Goal: Task Accomplishment & Management: Complete application form

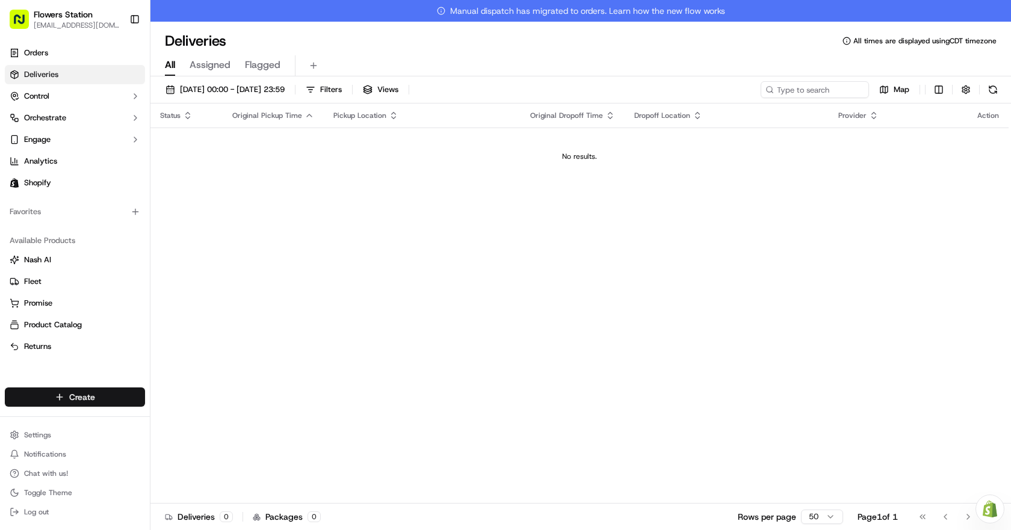
click at [49, 390] on html "Flowers Station [EMAIL_ADDRESS][DOMAIN_NAME] Toggle Sidebar Orders Deliveries C…" at bounding box center [505, 265] width 1011 height 530
click at [248, 427] on link "Delivery" at bounding box center [217, 420] width 134 height 22
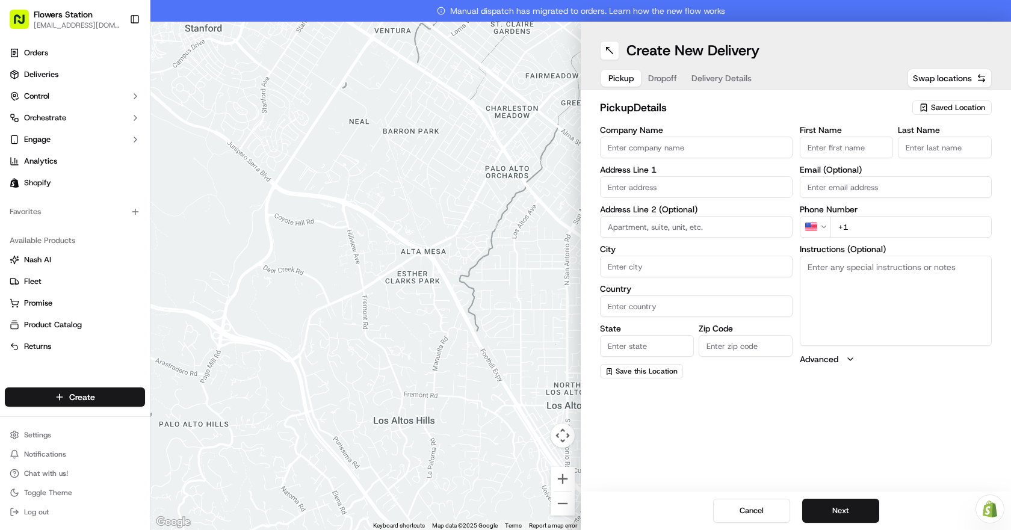
click at [948, 105] on span "Saved Location" at bounding box center [958, 107] width 54 height 11
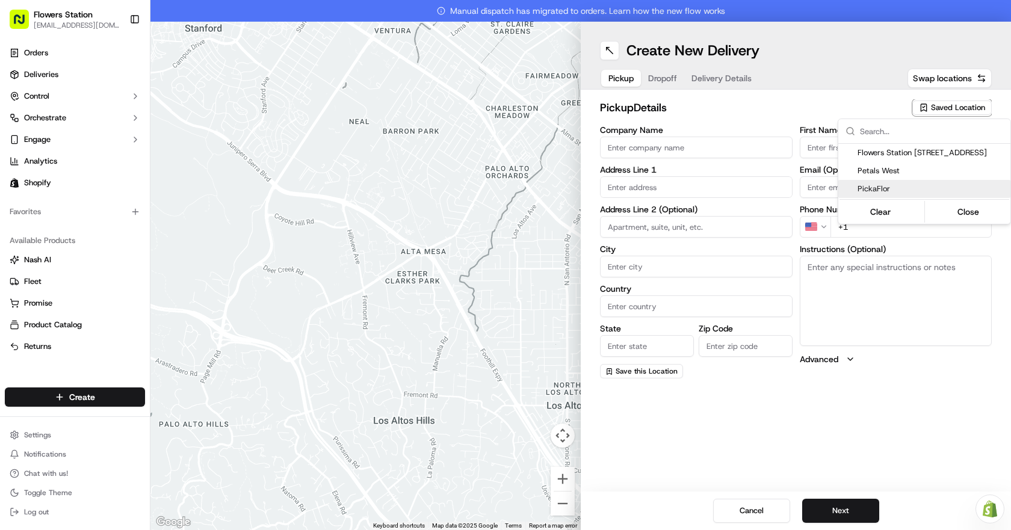
click at [873, 191] on span "PickaFlor" at bounding box center [932, 189] width 148 height 11
type input "PickaFlor"
type input "132 Bannister Rd"
type input "[GEOGRAPHIC_DATA]"
type input "CA"
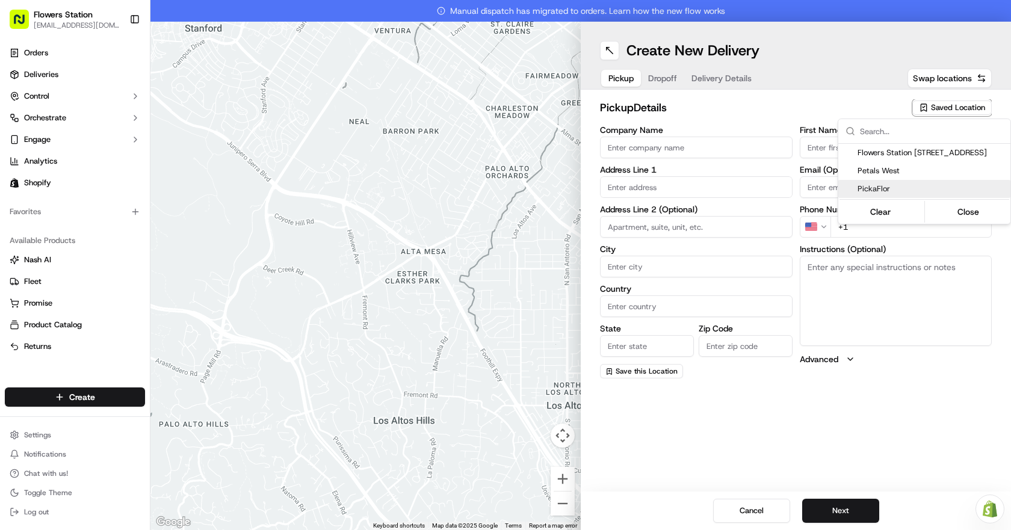
type input "MB"
type input "R2R 0S3"
type input "Ivan"
type input "Order"
type input "+1 204 786 6267"
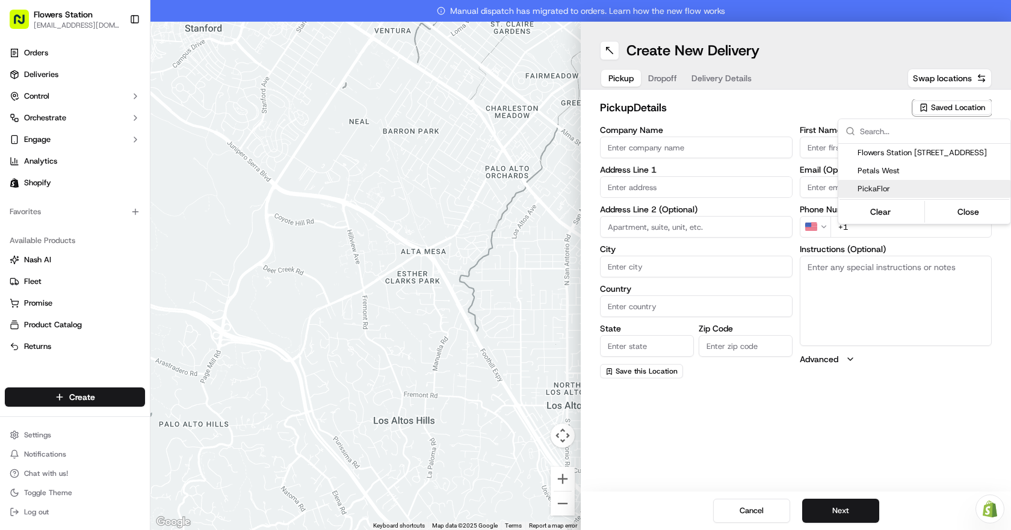
type textarea "Please use back door"
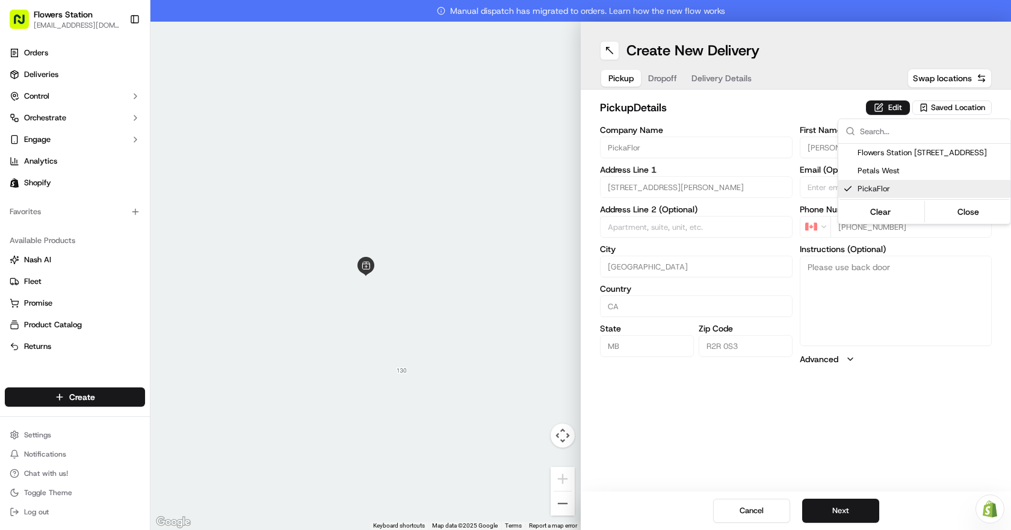
click at [859, 508] on html "Flowers Station 1318mainflowersstation@gmail.com Toggle Sidebar Orders Deliveri…" at bounding box center [505, 265] width 1011 height 530
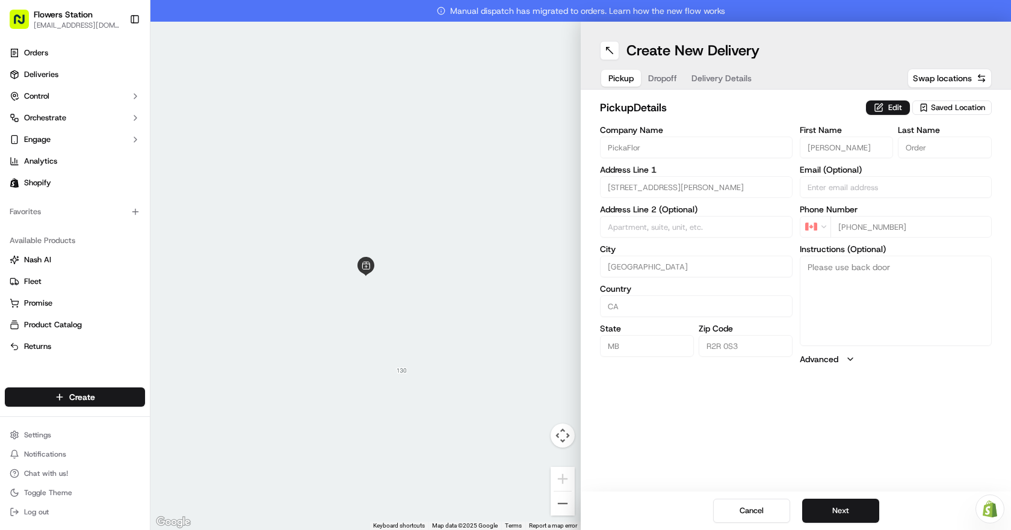
click at [859, 508] on button "Next" at bounding box center [840, 511] width 77 height 24
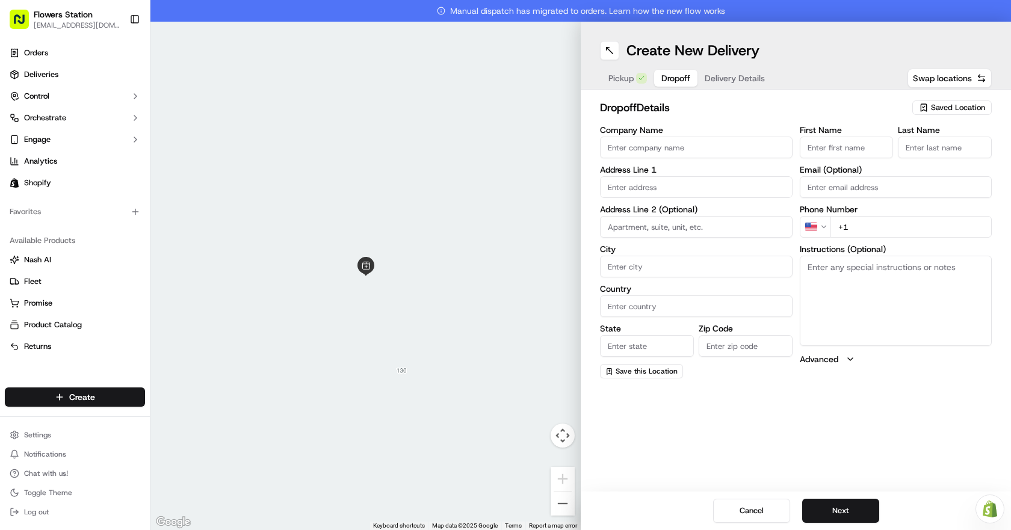
click at [941, 105] on span "Saved Location" at bounding box center [958, 107] width 54 height 11
click at [915, 152] on span "Flowers Staion [STREET_ADDRESS]" at bounding box center [932, 152] width 148 height 11
type input "Flowers Staion [STREET_ADDRESS]"
type input "[STREET_ADDRESS]"
type input "[GEOGRAPHIC_DATA]"
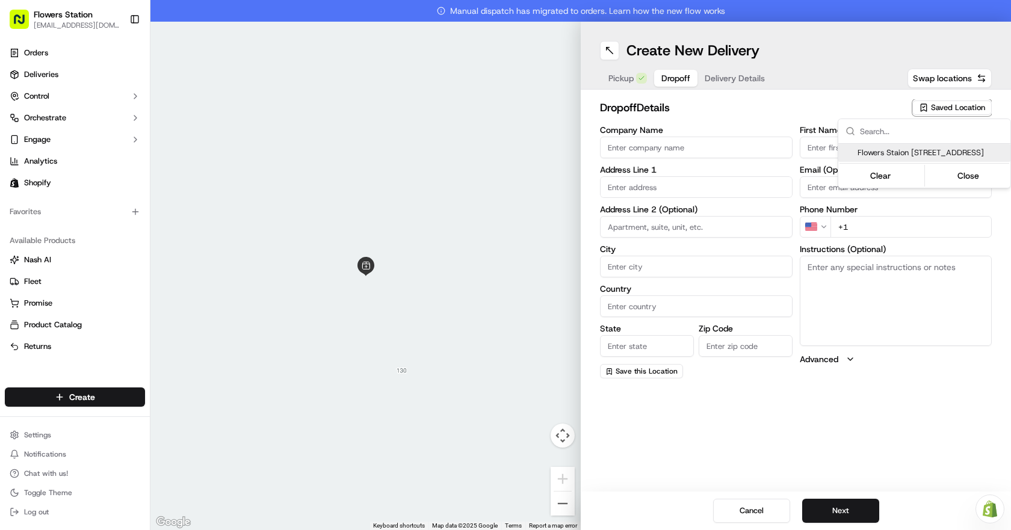
type input "CA"
type input "MB"
type input "R2W 3T5"
type input "Flowers Station"
type input "TEAM"
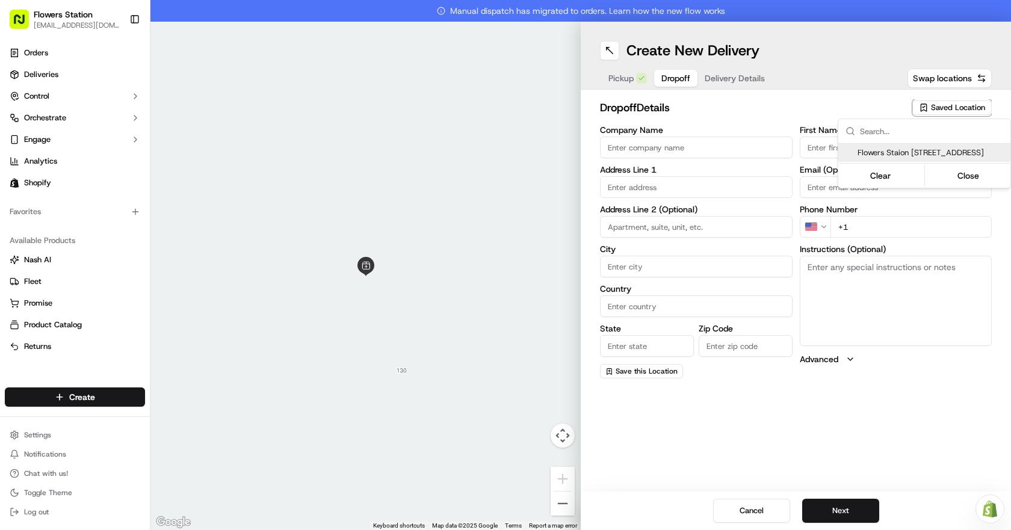
type input "+1 204 800 8147"
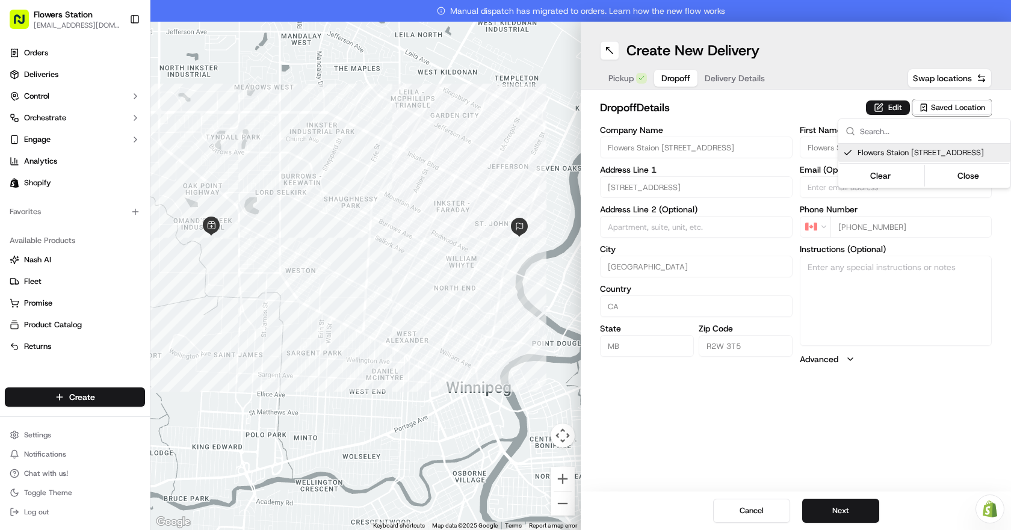
click at [843, 507] on html "Flowers Station 1318mainflowersstation@gmail.com Toggle Sidebar Orders Deliveri…" at bounding box center [505, 265] width 1011 height 530
click at [843, 507] on button "Next" at bounding box center [840, 511] width 77 height 24
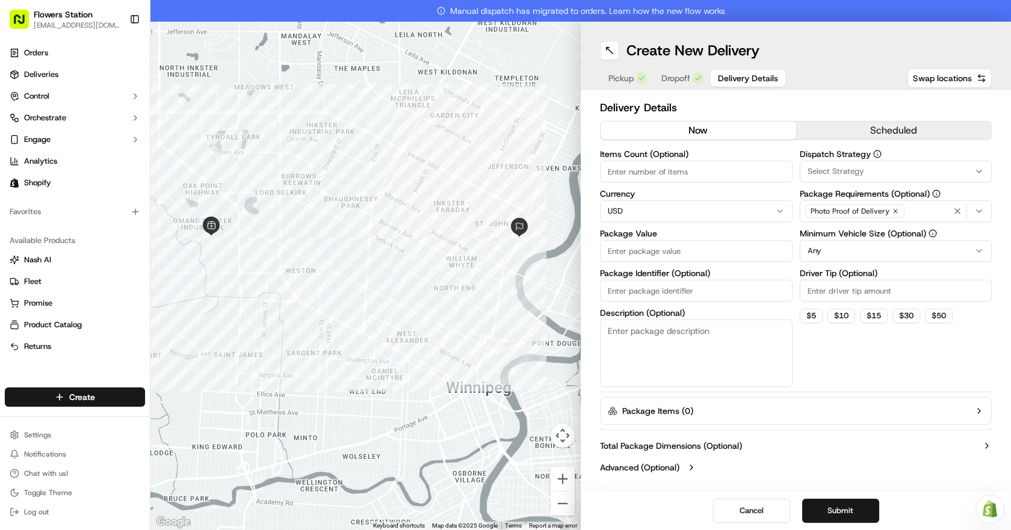
click at [653, 247] on input "Package Value" at bounding box center [696, 251] width 193 height 22
type input "350"
click at [908, 209] on div "Photo Proof of Delivery" at bounding box center [896, 211] width 187 height 18
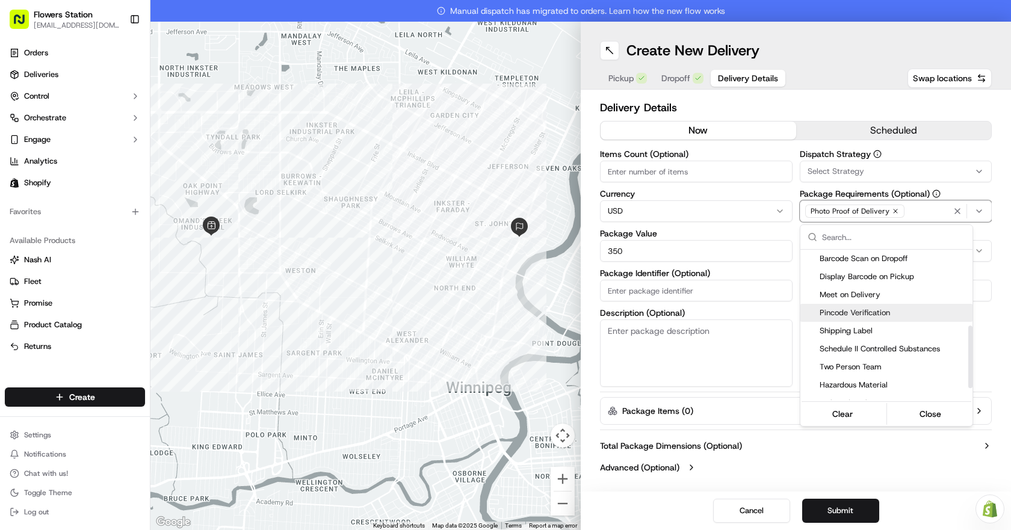
scroll to position [211, 0]
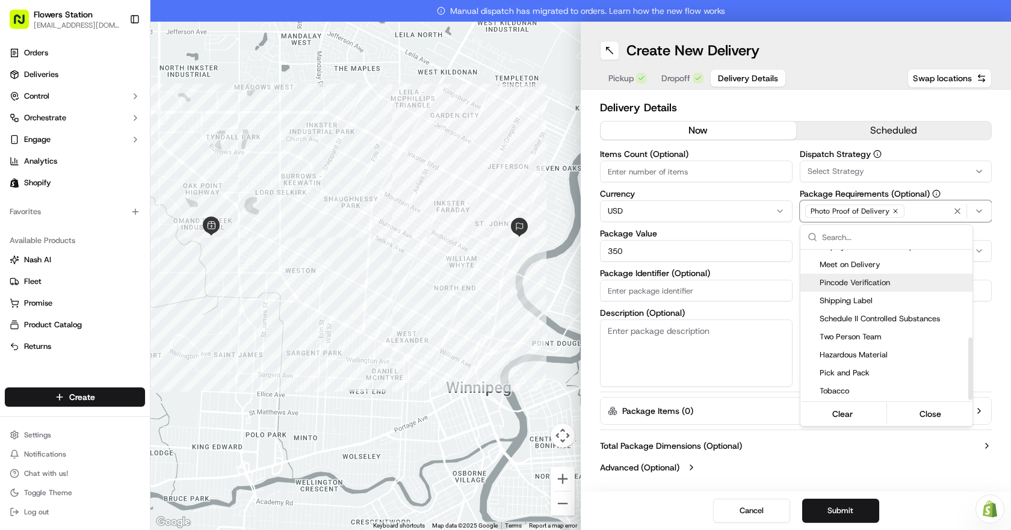
click at [858, 284] on span "Pincode Verification" at bounding box center [894, 282] width 148 height 11
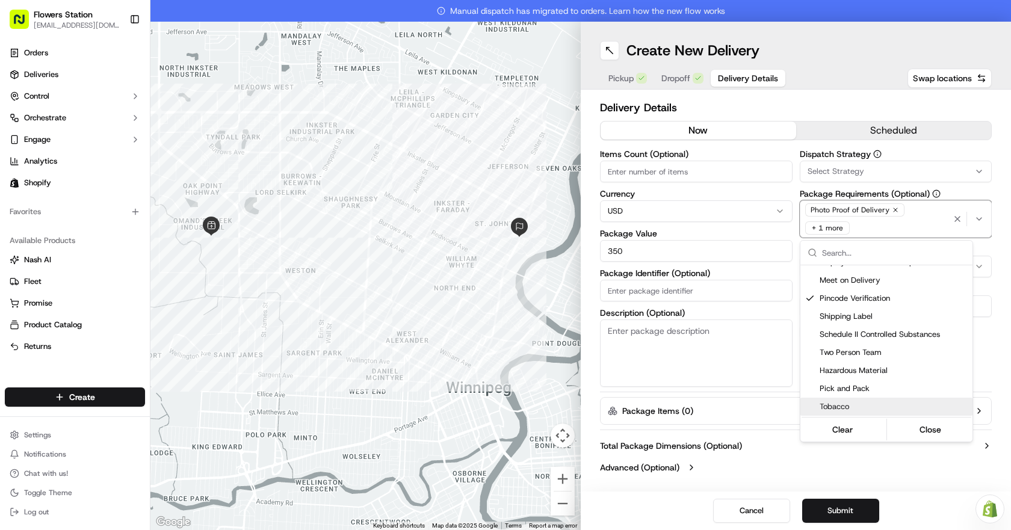
click at [856, 506] on html "Flowers Station 1318mainflowersstation@gmail.com Toggle Sidebar Orders Deliveri…" at bounding box center [505, 265] width 1011 height 530
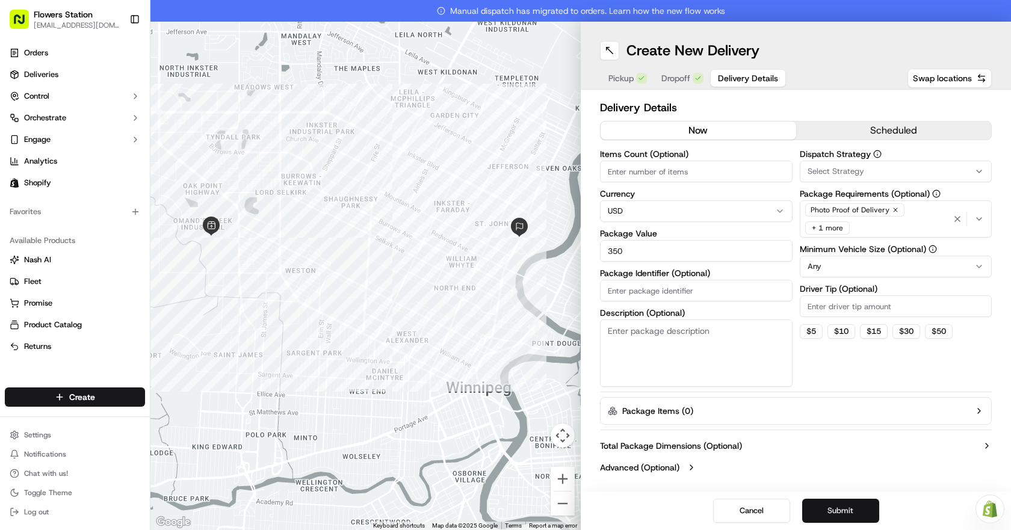
click at [844, 507] on button "Submit" at bounding box center [840, 511] width 77 height 24
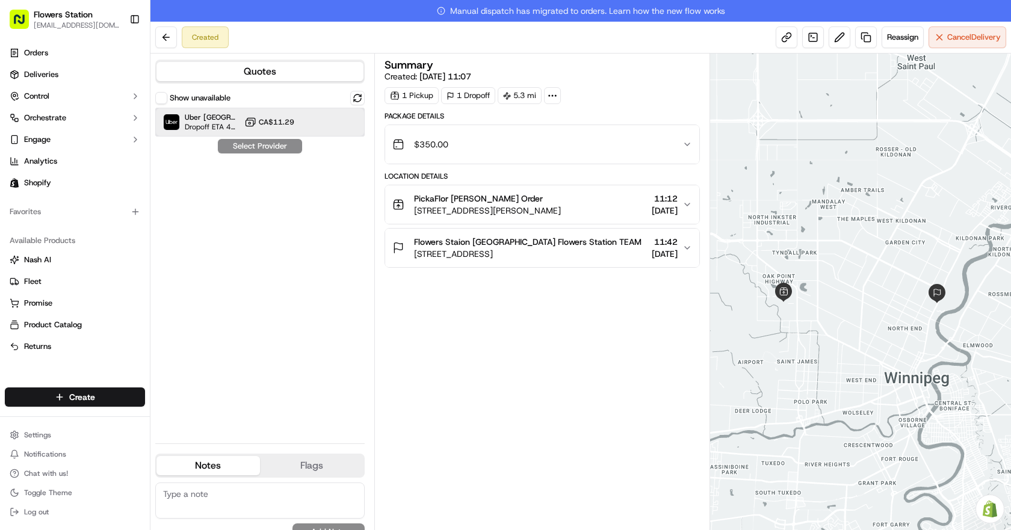
click at [307, 127] on div "Uber Canada Dropoff ETA 43 minutes CA$11.29" at bounding box center [259, 122] width 209 height 29
click at [289, 145] on button "Assign Provider" at bounding box center [259, 146] width 85 height 14
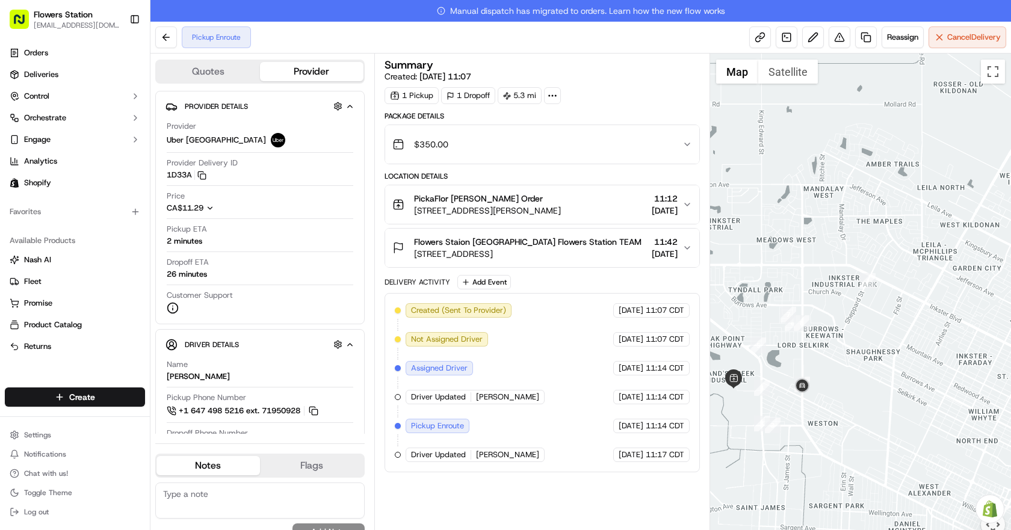
drag, startPoint x: 827, startPoint y: 405, endPoint x: 846, endPoint y: 351, distance: 57.5
click at [846, 351] on div at bounding box center [861, 303] width 302 height 498
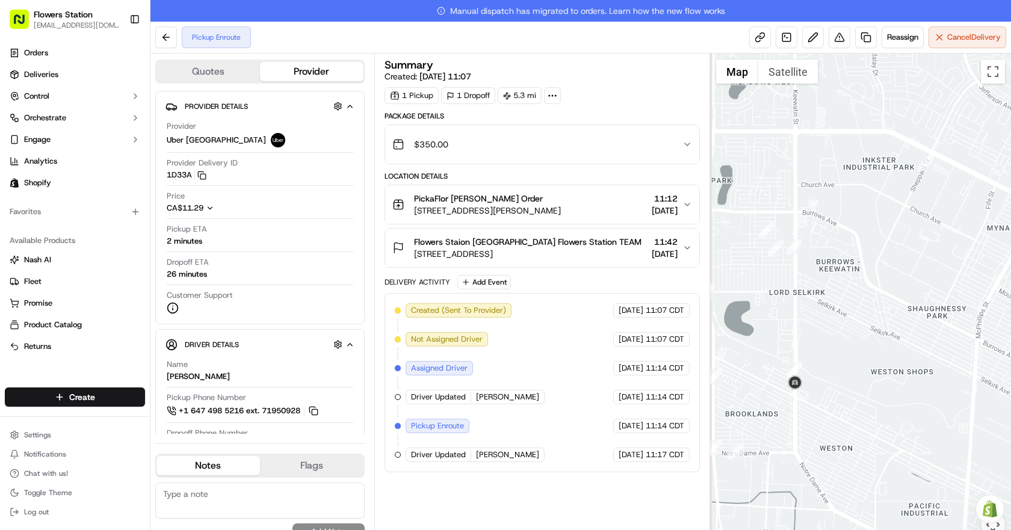
drag, startPoint x: 831, startPoint y: 371, endPoint x: 895, endPoint y: 305, distance: 91.9
click at [895, 304] on div at bounding box center [861, 303] width 302 height 498
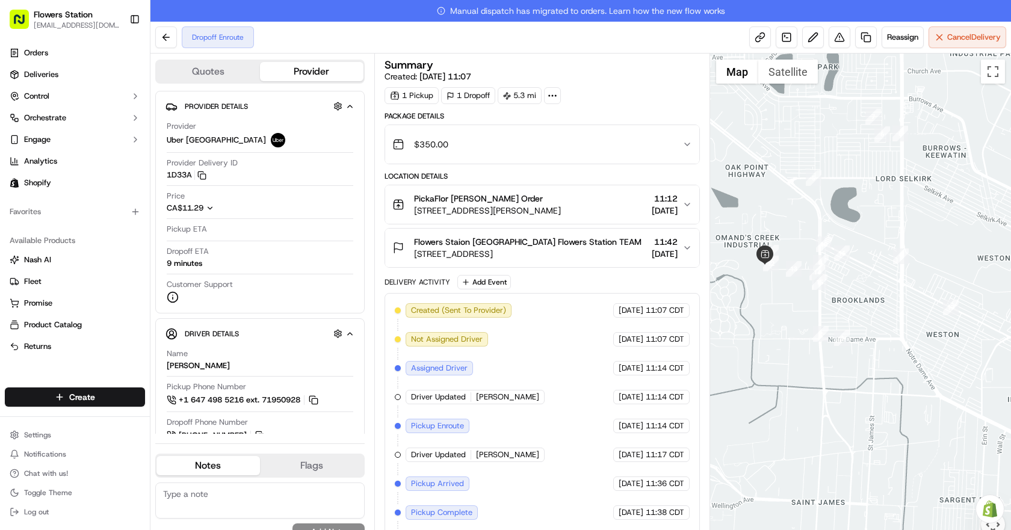
drag, startPoint x: 804, startPoint y: 228, endPoint x: 963, endPoint y: 219, distance: 159.1
click at [963, 219] on div at bounding box center [861, 303] width 302 height 498
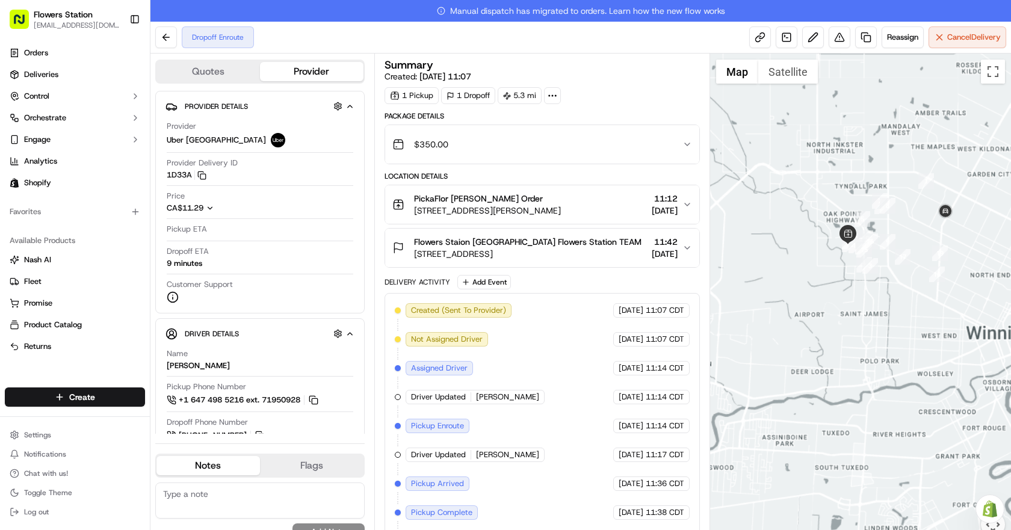
drag, startPoint x: 962, startPoint y: 221, endPoint x: 842, endPoint y: 209, distance: 120.4
click at [844, 209] on div at bounding box center [861, 303] width 302 height 498
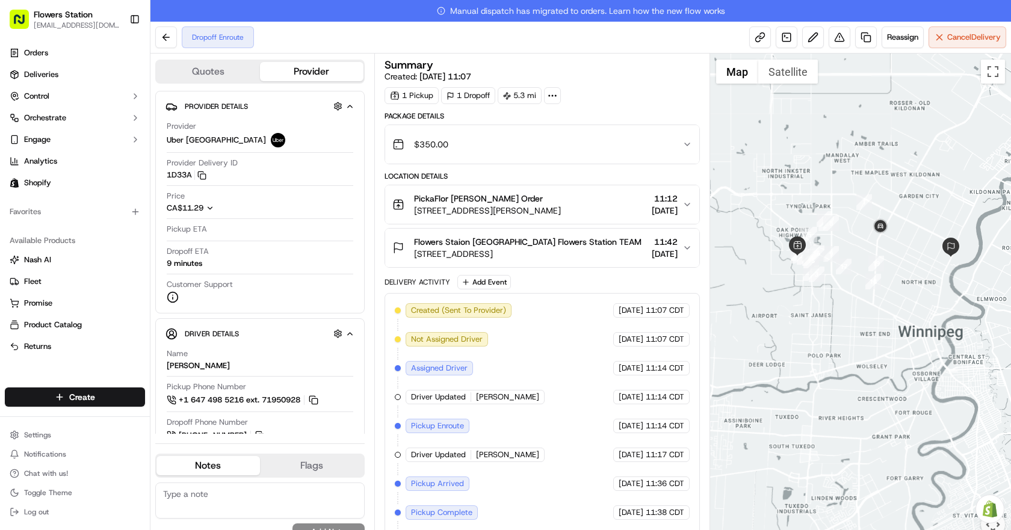
drag, startPoint x: 929, startPoint y: 234, endPoint x: 877, endPoint y: 238, distance: 52.5
click at [877, 238] on div at bounding box center [861, 303] width 302 height 498
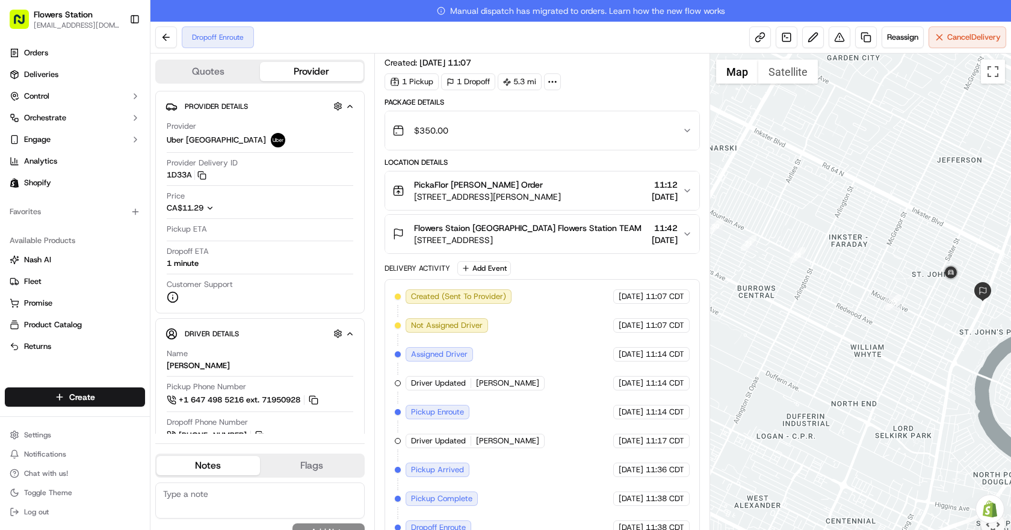
drag, startPoint x: 975, startPoint y: 283, endPoint x: 927, endPoint y: 255, distance: 55.8
click at [927, 255] on div at bounding box center [861, 303] width 302 height 498
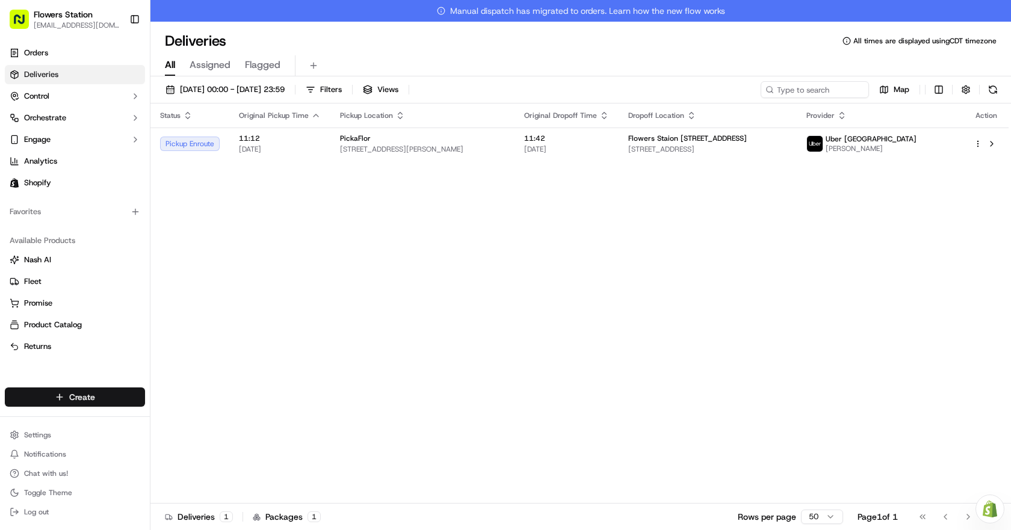
click at [115, 399] on html "Flowers Station [EMAIL_ADDRESS][DOMAIN_NAME] Toggle Sidebar Orders Deliveries C…" at bounding box center [505, 265] width 1011 height 530
click at [170, 415] on link "Delivery" at bounding box center [217, 420] width 134 height 22
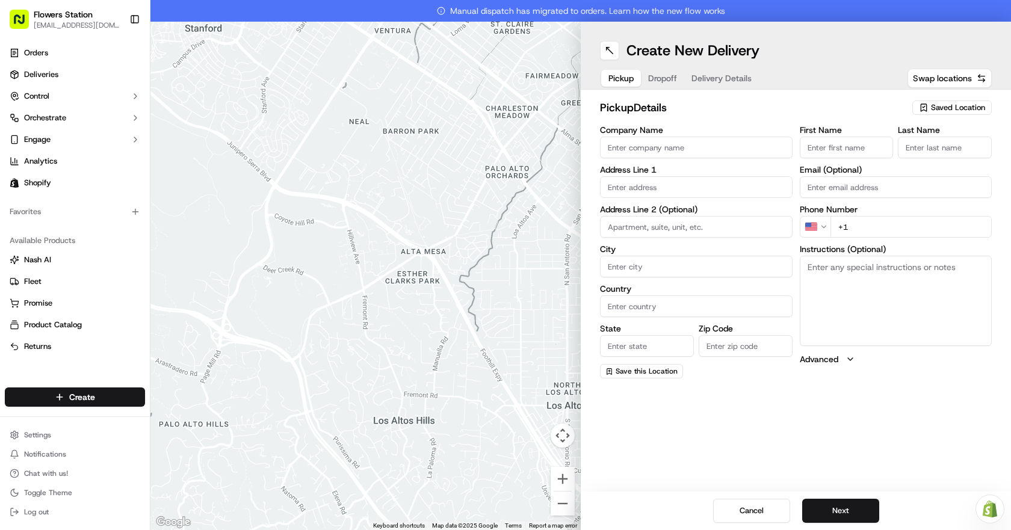
click at [984, 105] on span "Saved Location" at bounding box center [958, 107] width 54 height 11
click at [906, 156] on span "Flowers Station [STREET_ADDRESS]" at bounding box center [932, 152] width 148 height 11
type input "Flowers Station [STREET_ADDRESS]"
type input "[STREET_ADDRESS]"
type input "[GEOGRAPHIC_DATA]"
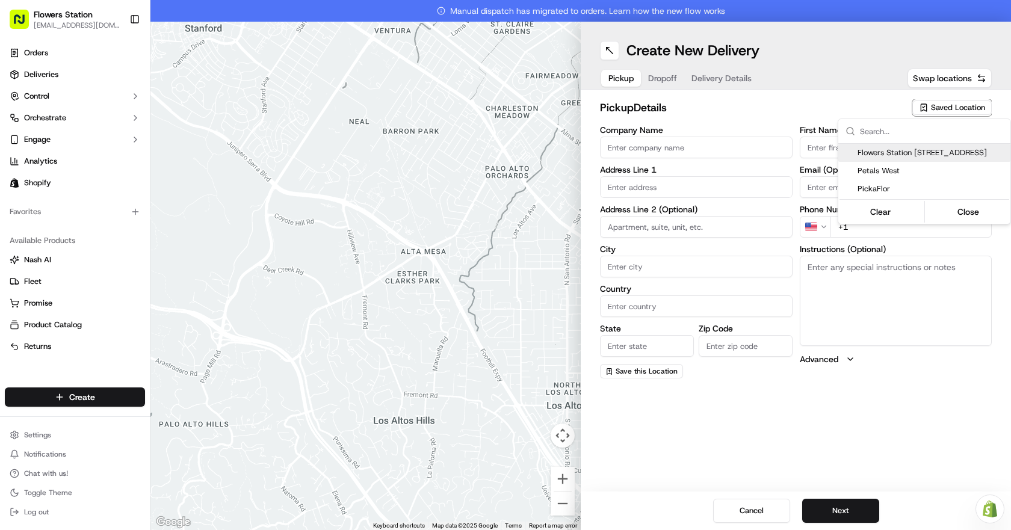
type input "CA"
type input "MB"
type input "R2W 3T5"
type input "[PHONE_NUMBER]"
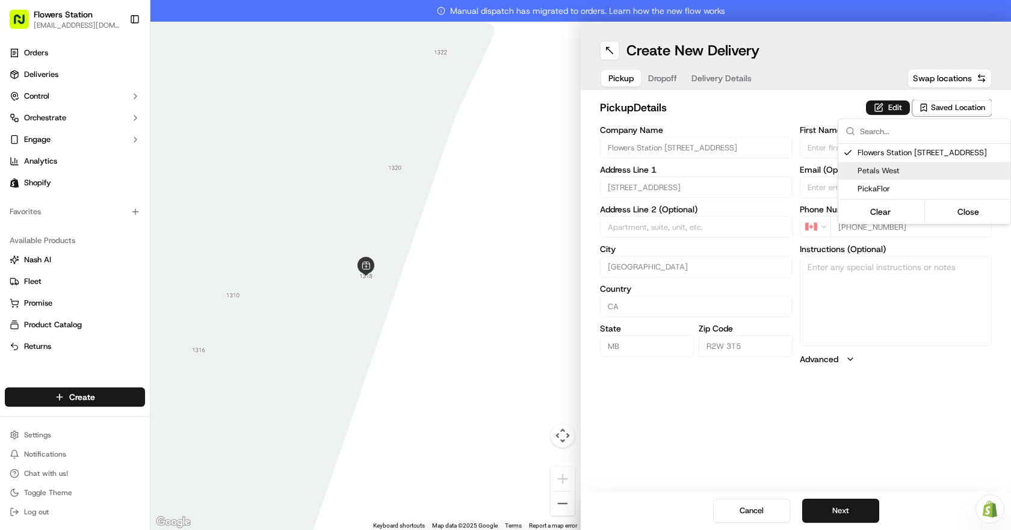
click at [853, 508] on html "Flowers Station [EMAIL_ADDRESS][DOMAIN_NAME] Toggle Sidebar Orders Deliveries C…" at bounding box center [505, 265] width 1011 height 530
click at [853, 508] on button "Next" at bounding box center [840, 511] width 77 height 24
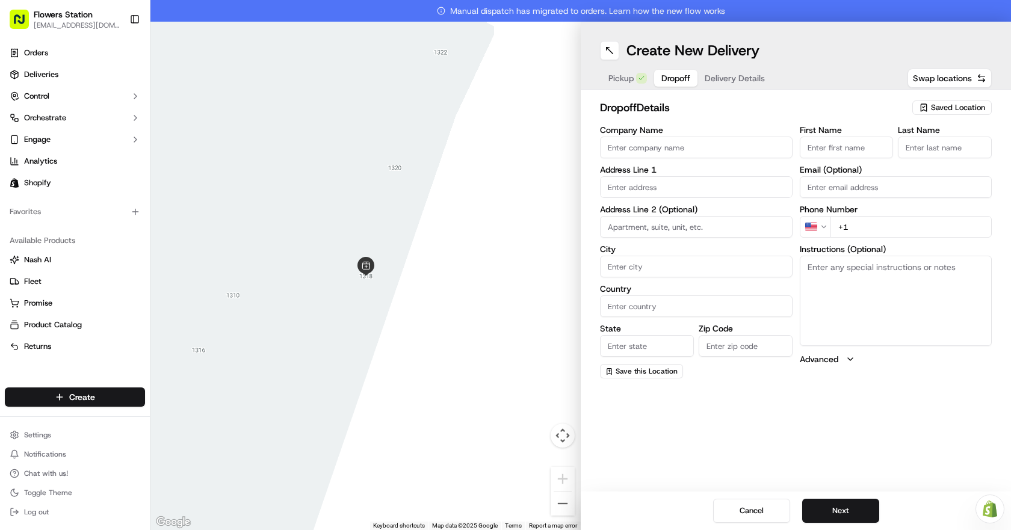
click at [849, 147] on input "First Name" at bounding box center [847, 148] width 94 height 22
paste input "[PERSON_NAME]"
type input "[PERSON_NAME]"
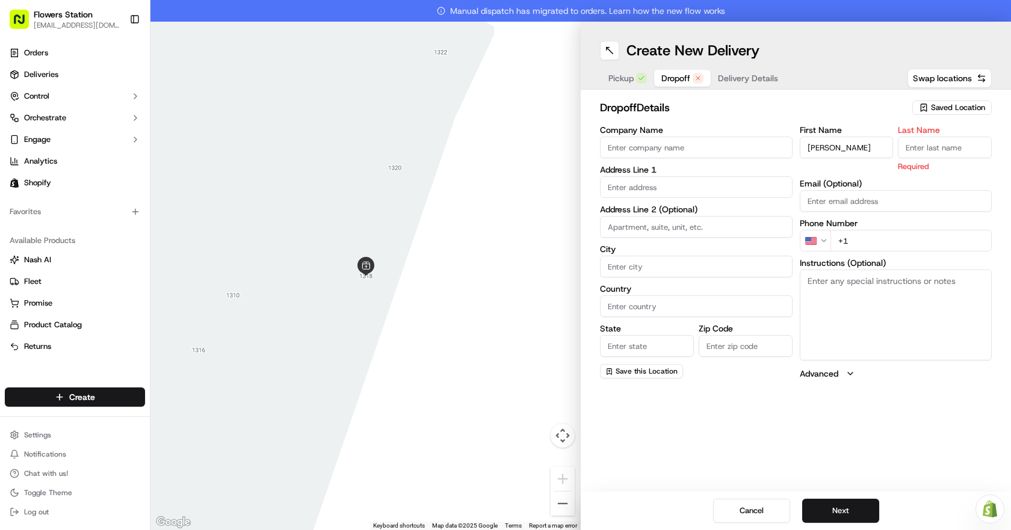
click at [920, 147] on input "Last Name" at bounding box center [945, 148] width 94 height 22
type input "."
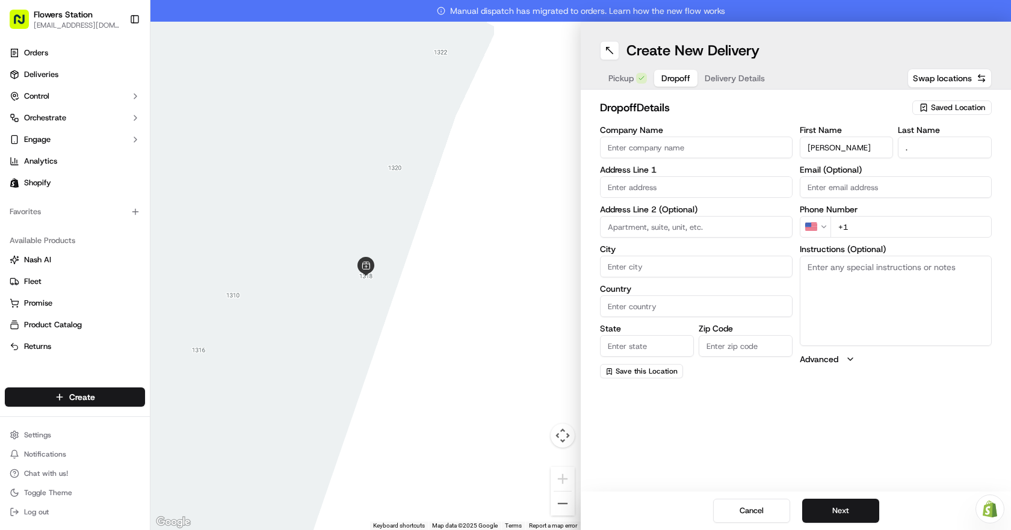
click at [657, 187] on input "text" at bounding box center [696, 187] width 193 height 22
paste input "[STREET_ADDRESS][PERSON_NAME]"
click at [654, 215] on div "[STREET_ADDRESS][PERSON_NAME]" at bounding box center [696, 212] width 187 height 18
type input "[STREET_ADDRESS][PERSON_NAME]"
type input "[GEOGRAPHIC_DATA]"
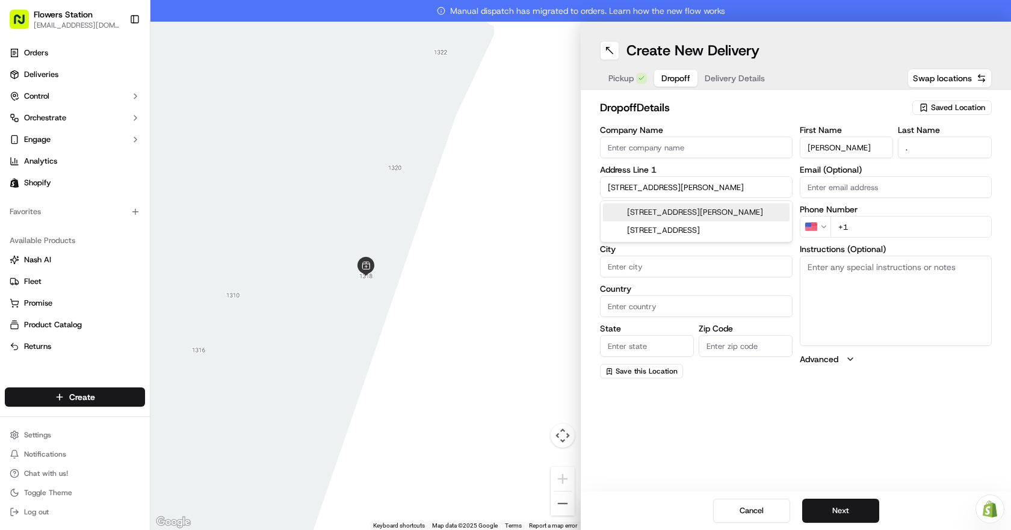
type input "[GEOGRAPHIC_DATA]"
type input "MB"
type input "R3P 1E9"
type input "[STREET_ADDRESS][PERSON_NAME]"
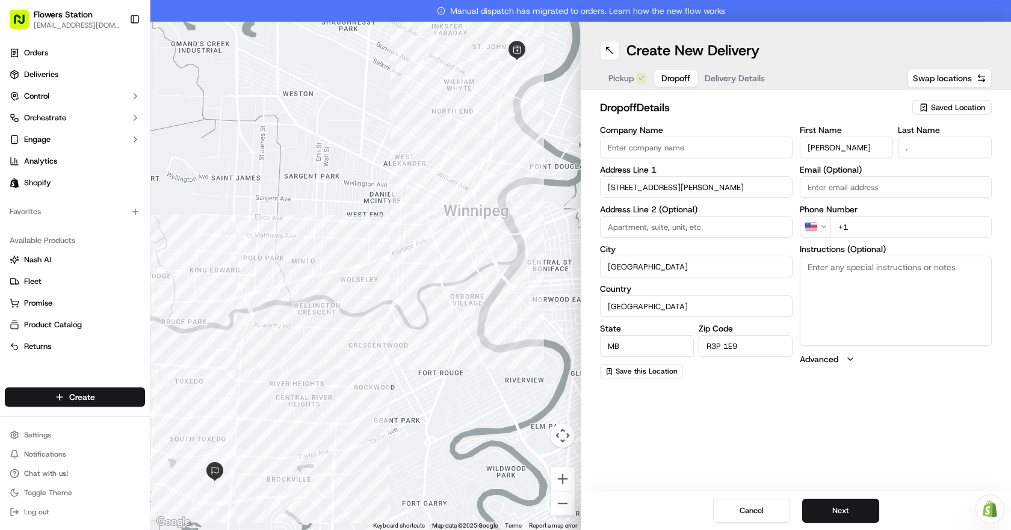
click at [667, 147] on input "Company Name" at bounding box center [696, 148] width 193 height 22
paste input "Browns shoe store"
type input "Browns shoe store"
drag, startPoint x: 870, startPoint y: 227, endPoint x: 838, endPoint y: 226, distance: 31.9
click at [838, 226] on input "+1" at bounding box center [912, 227] width 162 height 22
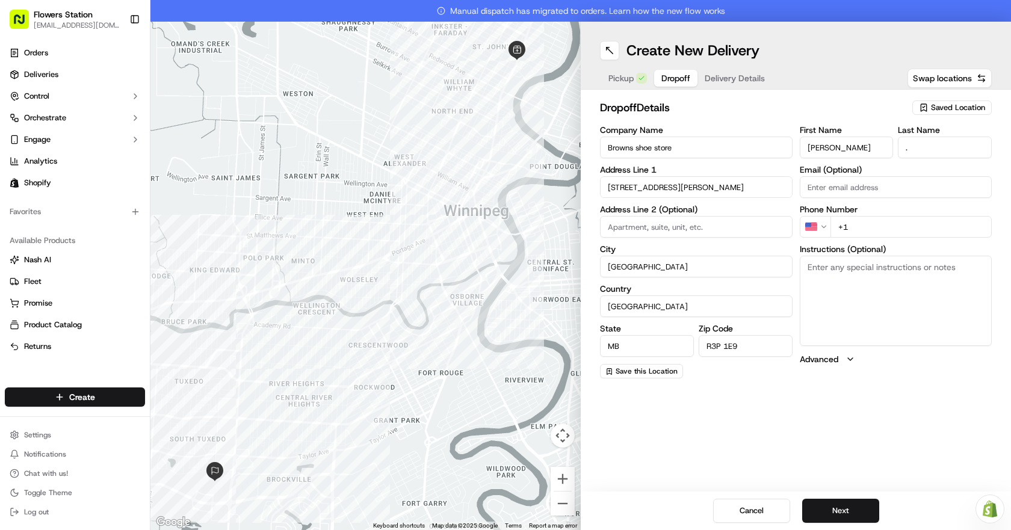
paste input "[PHONE_NUMBER]"
type input "[PHONE_NUMBER]"
click at [852, 284] on textarea "Instructions (Optional)" at bounding box center [896, 301] width 193 height 90
drag, startPoint x: 826, startPoint y: 267, endPoint x: 832, endPoint y: 274, distance: 9.4
click at [827, 268] on textarea "its a mall. She is working at shoes store "Browns Outlet"" at bounding box center [896, 301] width 193 height 90
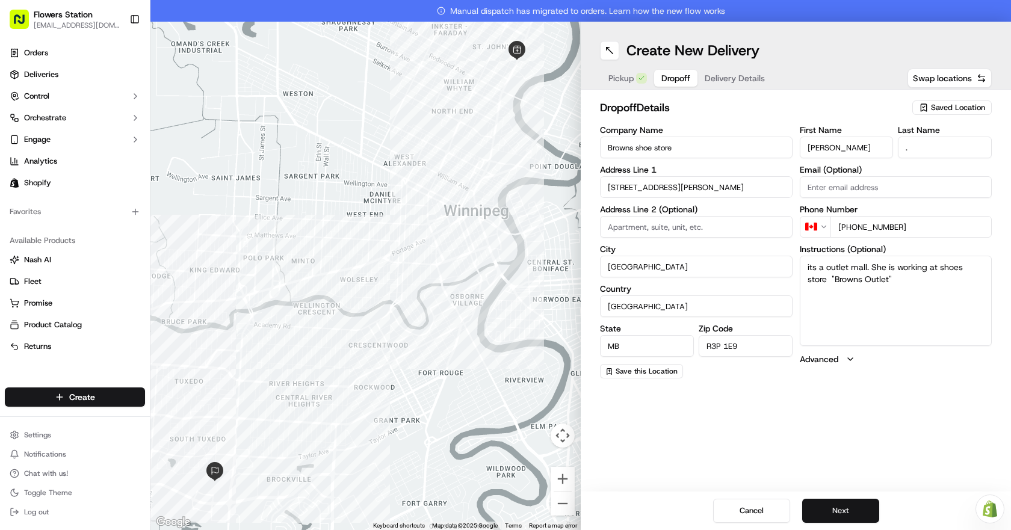
type textarea "its a outlet mall. She is working at shoes store "Browns Outlet""
click at [833, 510] on button "Next" at bounding box center [840, 511] width 77 height 24
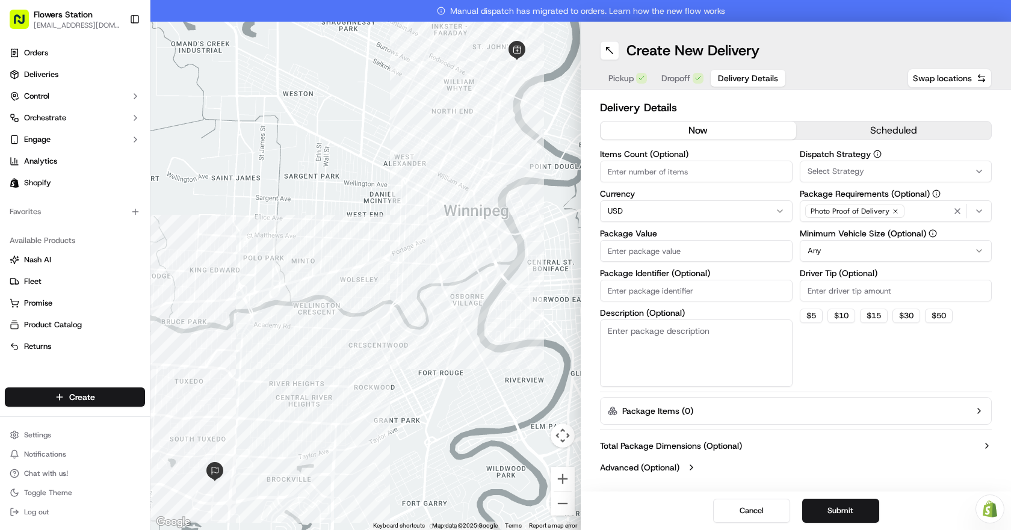
click at [718, 262] on div "Items Count (Optional) Currency USD Package Value Package Identifier (Optional)…" at bounding box center [696, 268] width 193 height 237
type input "150"
click at [909, 208] on div "Photo Proof of Delivery" at bounding box center [896, 211] width 187 height 18
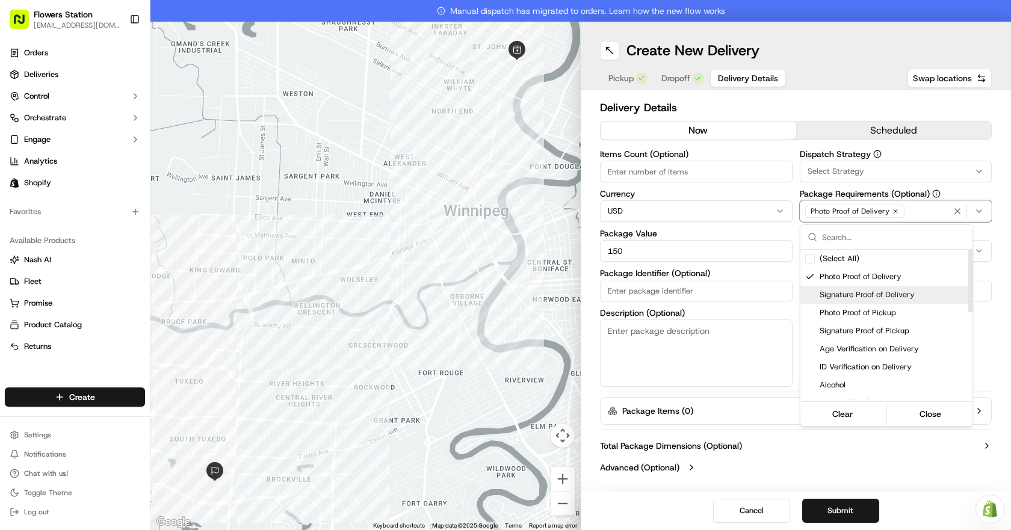
click at [868, 296] on span "Signature Proof of Delivery" at bounding box center [894, 294] width 148 height 11
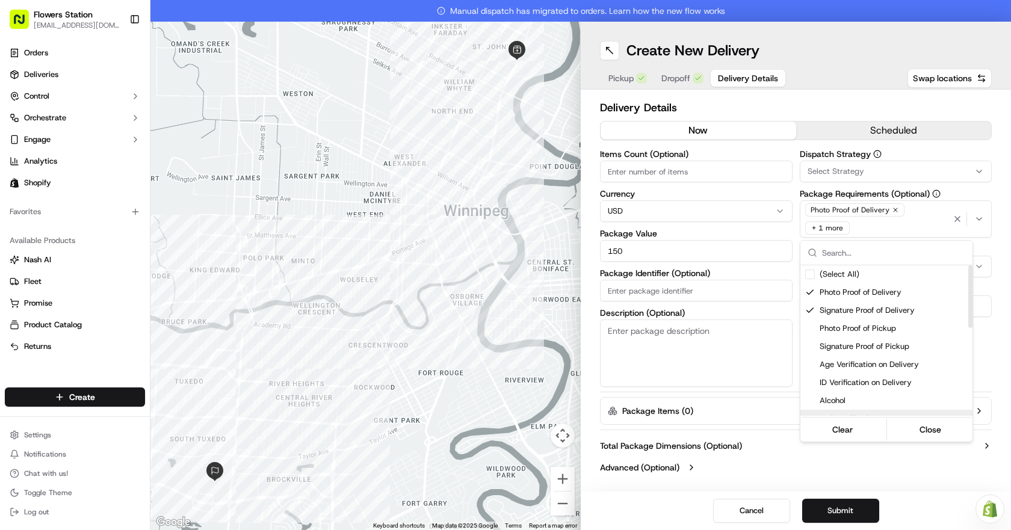
click at [897, 477] on html "Flowers Station [EMAIL_ADDRESS][DOMAIN_NAME] Toggle Sidebar Orders Deliveries C…" at bounding box center [505, 265] width 1011 height 530
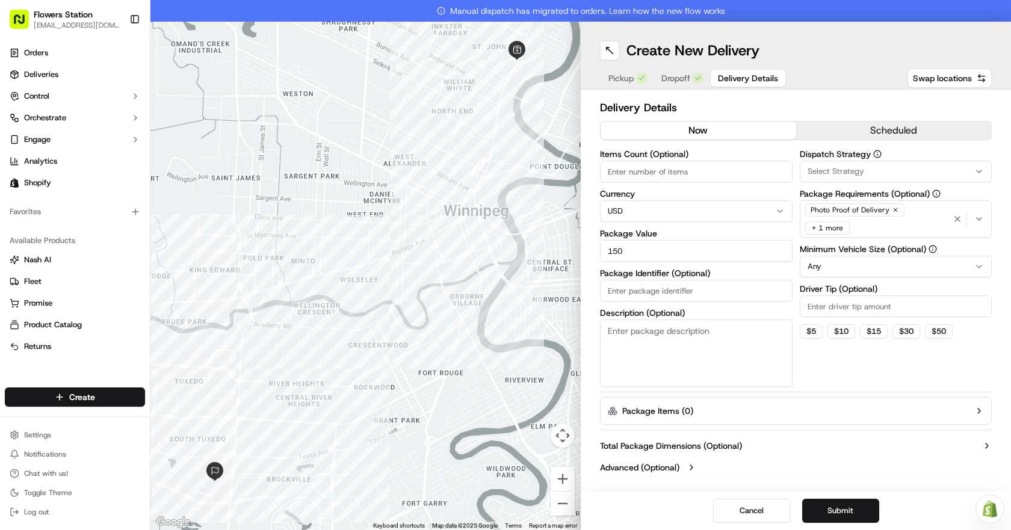
click at [911, 228] on div "Photo Proof of Delivery + 1 more" at bounding box center [877, 219] width 149 height 36
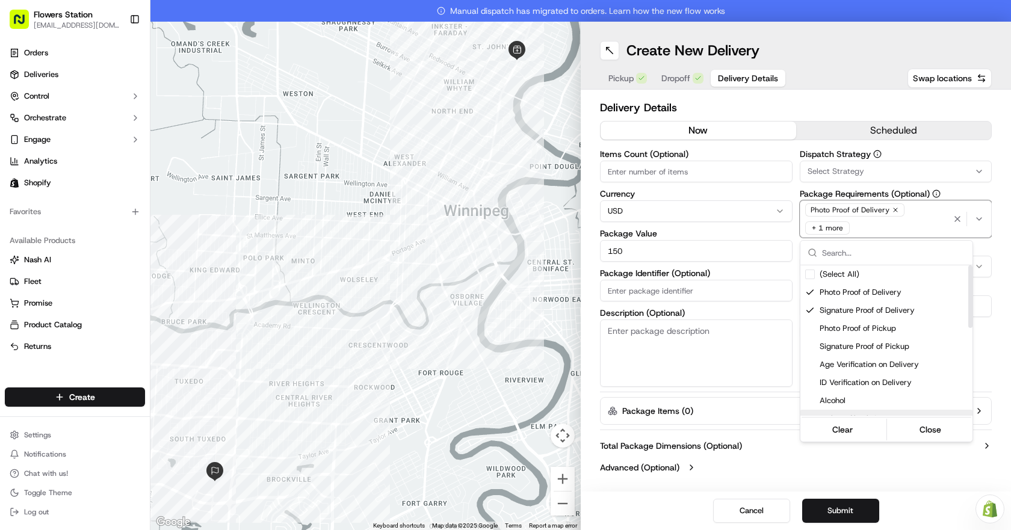
click at [832, 483] on html "Flowers Station [EMAIL_ADDRESS][DOMAIN_NAME] Toggle Sidebar Orders Deliveries C…" at bounding box center [505, 265] width 1011 height 530
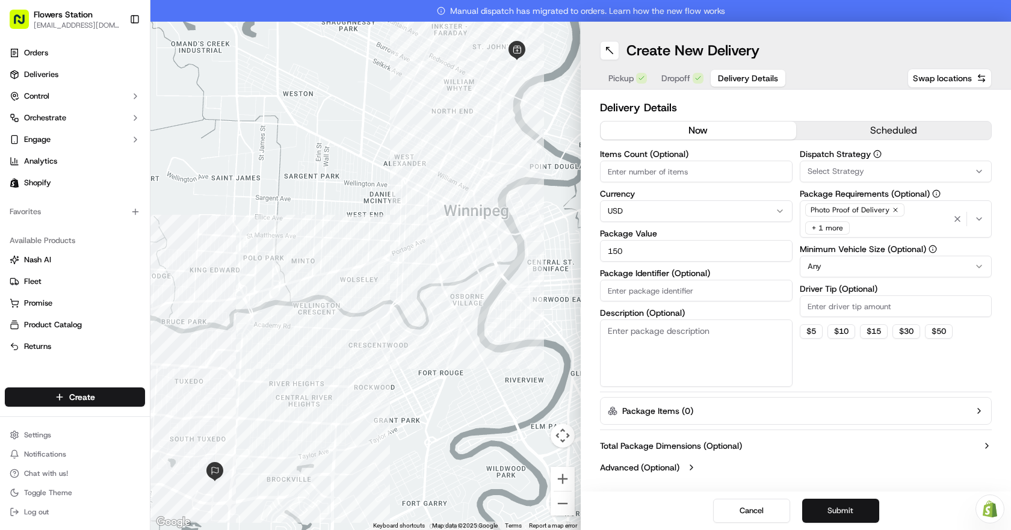
click at [834, 508] on button "Submit" at bounding box center [840, 511] width 77 height 24
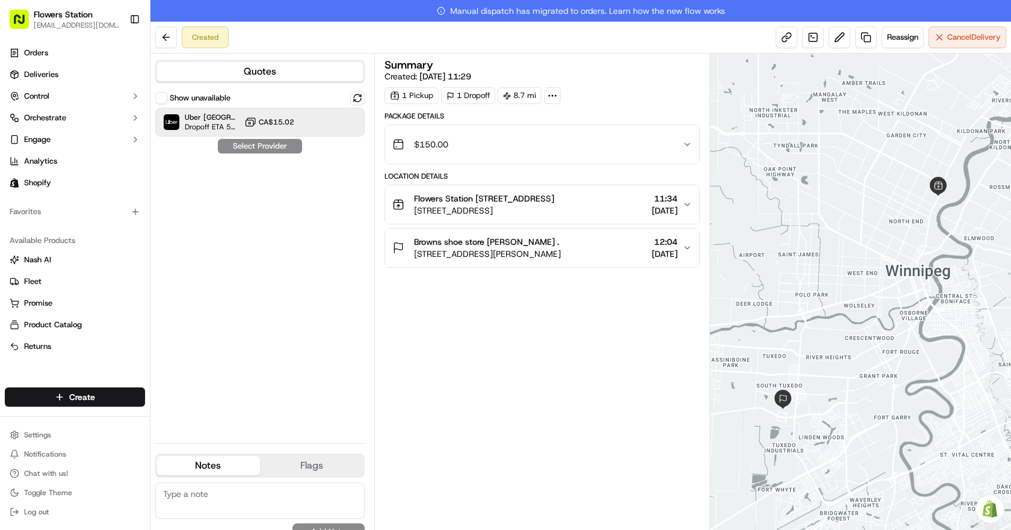
click at [284, 117] on span "CA$15.02" at bounding box center [277, 122] width 36 height 10
click at [271, 147] on button "Assign Provider" at bounding box center [259, 146] width 85 height 14
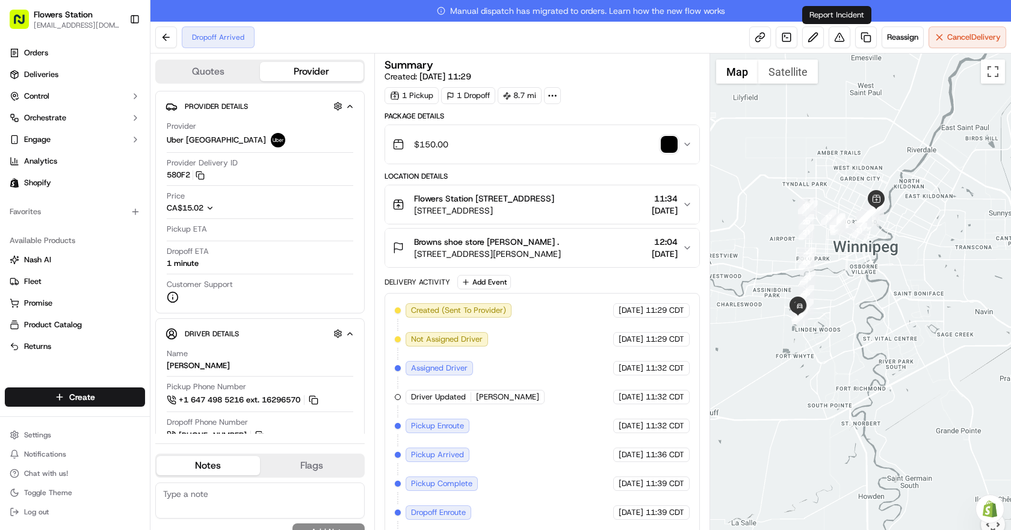
click at [667, 143] on img "button" at bounding box center [669, 144] width 17 height 17
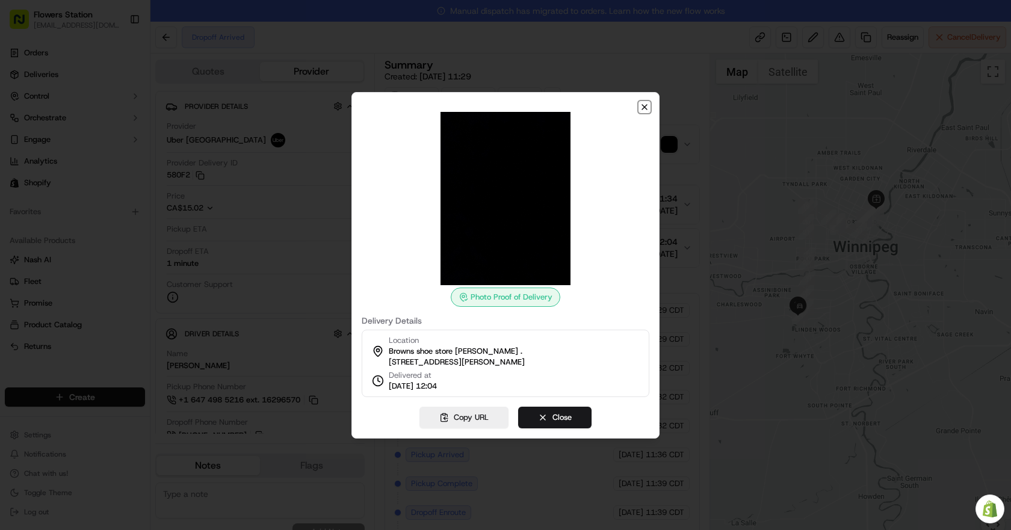
click at [643, 102] on icon "button" at bounding box center [645, 107] width 10 height 10
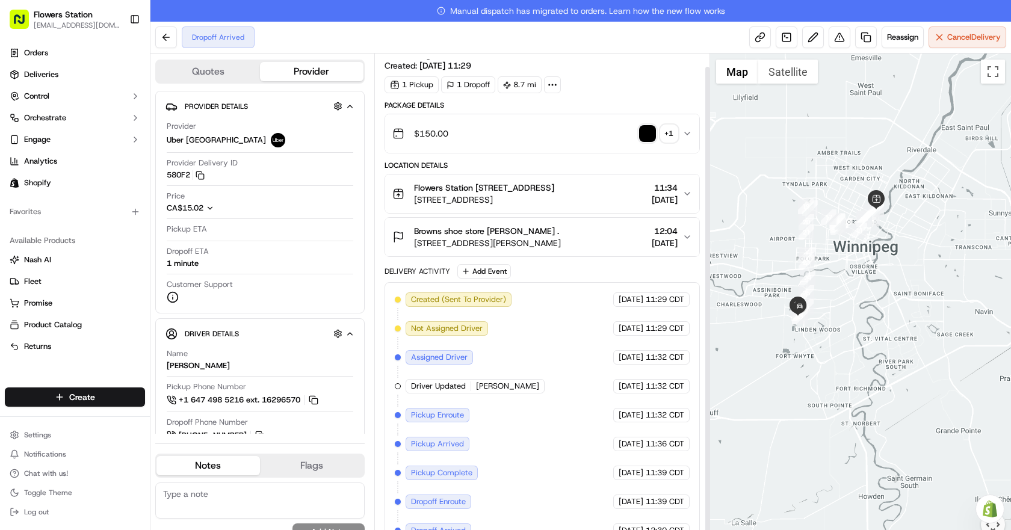
scroll to position [14, 0]
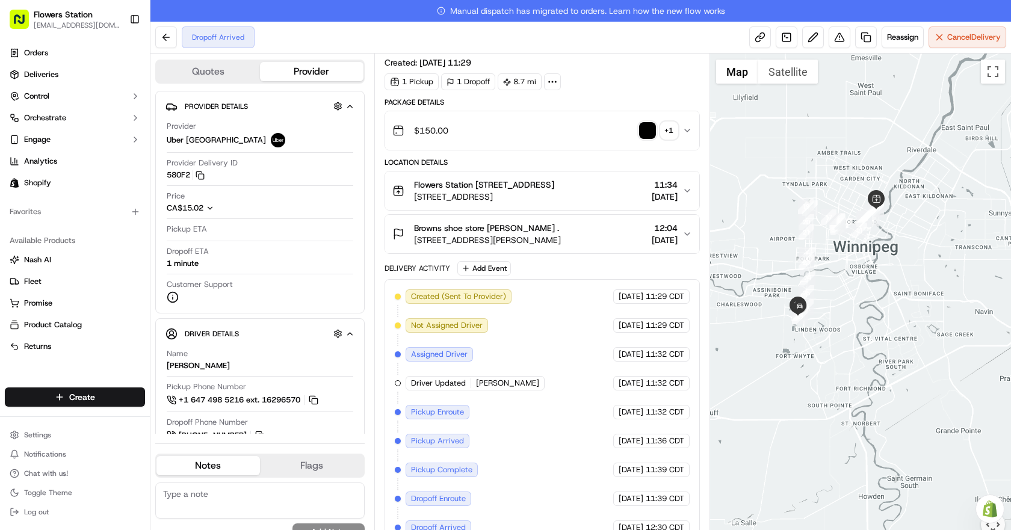
click at [669, 128] on div "+ 1" at bounding box center [669, 130] width 17 height 17
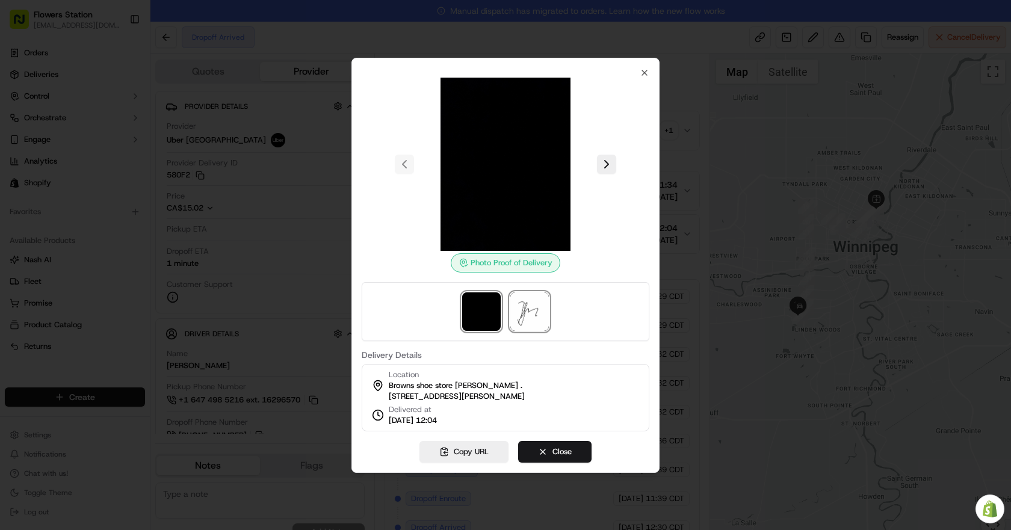
click at [540, 306] on img at bounding box center [529, 312] width 39 height 39
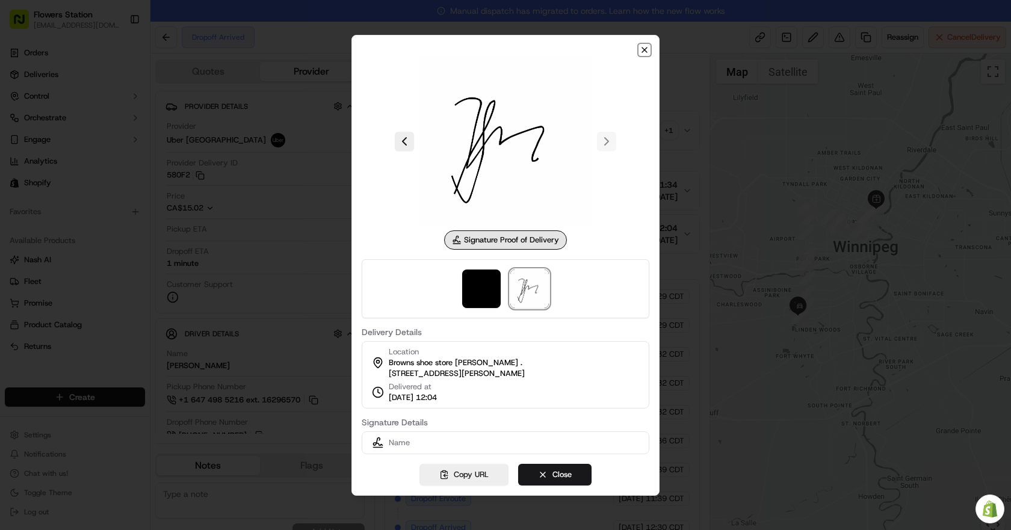
click at [645, 46] on icon "button" at bounding box center [645, 50] width 10 height 10
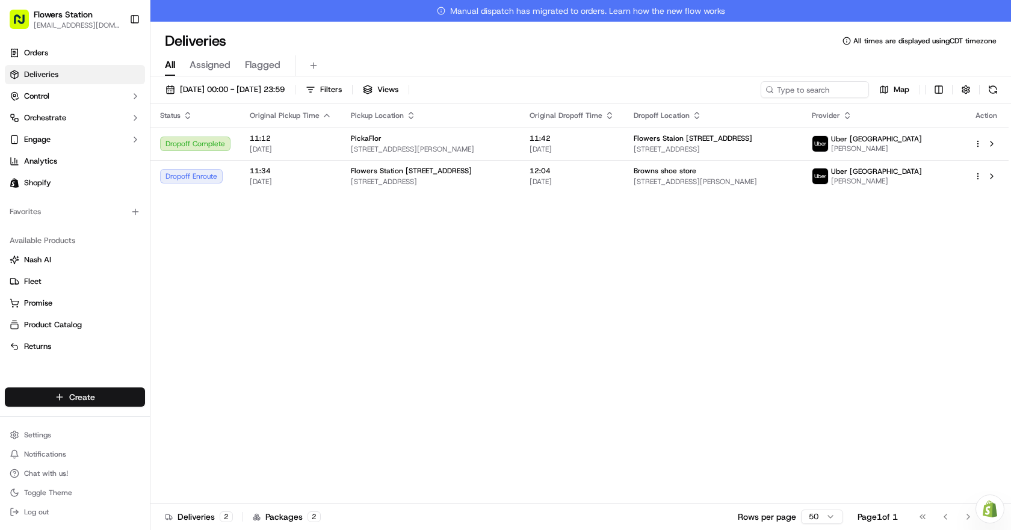
click at [90, 392] on html "Flowers Station 1318mainflowersstation@gmail.com Toggle Sidebar Orders Deliveri…" at bounding box center [505, 265] width 1011 height 530
drag, startPoint x: 166, startPoint y: 414, endPoint x: 172, endPoint y: 413, distance: 6.1
click at [167, 415] on div at bounding box center [162, 419] width 14 height 14
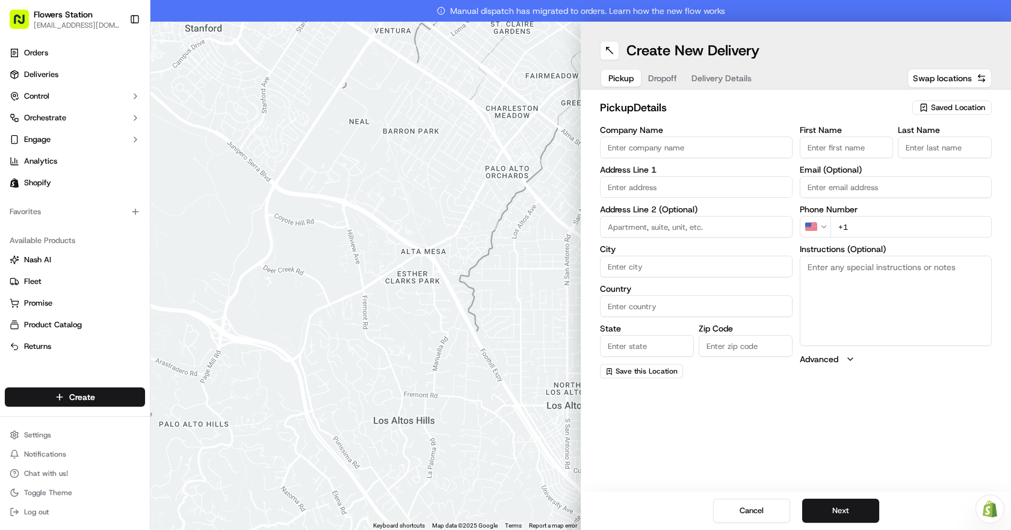
click at [956, 107] on span "Saved Location" at bounding box center [958, 107] width 54 height 11
click at [926, 151] on span "Flowers Station [STREET_ADDRESS]" at bounding box center [932, 152] width 148 height 11
type input "Flowers Station [STREET_ADDRESS]"
type input "[STREET_ADDRESS]"
type input "[GEOGRAPHIC_DATA]"
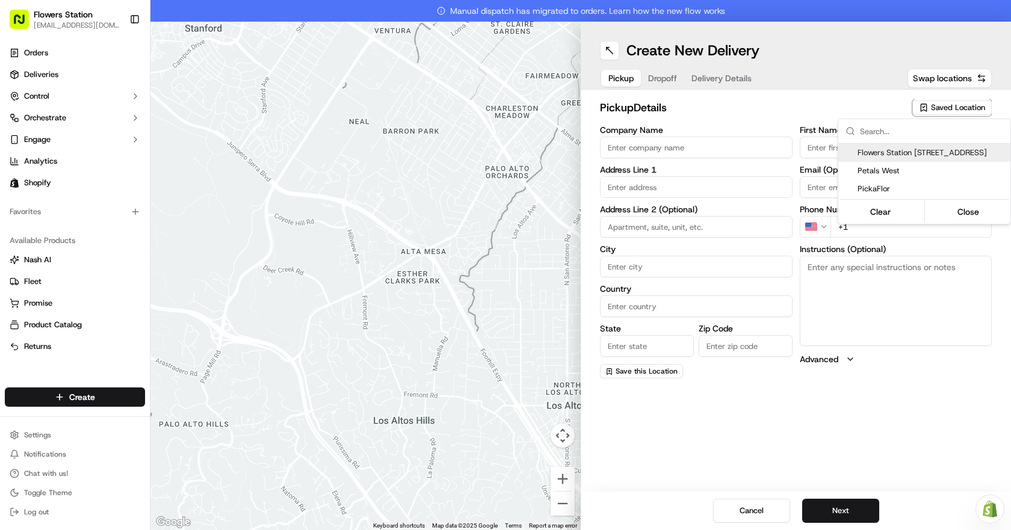
type input "CA"
type input "MB"
type input "R2W 3T5"
type input "[PHONE_NUMBER]"
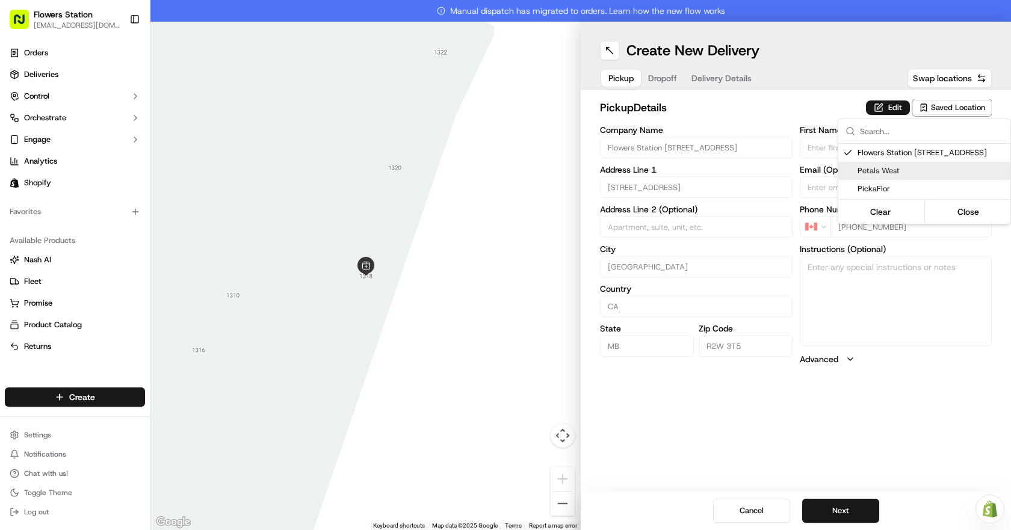
click at [843, 506] on html "Flowers Station [EMAIL_ADDRESS][DOMAIN_NAME] Toggle Sidebar Orders Deliveries C…" at bounding box center [505, 265] width 1011 height 530
click at [843, 506] on button "Next" at bounding box center [840, 511] width 77 height 24
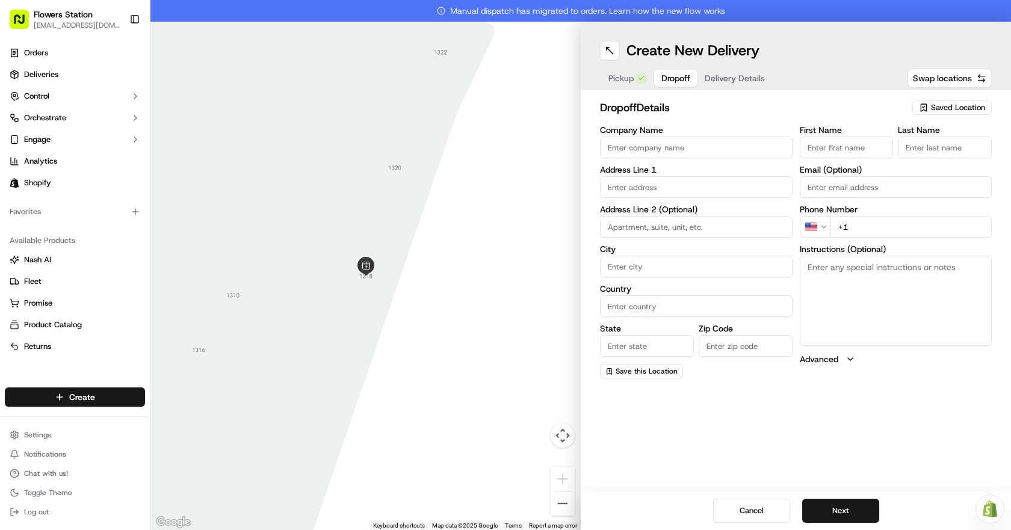
click at [840, 146] on input "First Name" at bounding box center [847, 148] width 94 height 22
paste input "Raquel Squirrel"
type input "Raquel Squirrel"
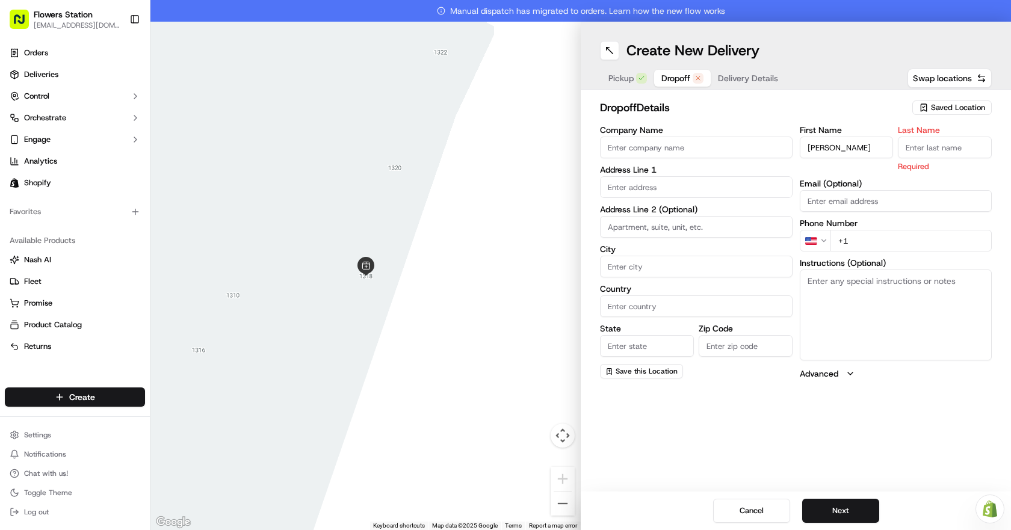
click at [941, 147] on input "Last Name" at bounding box center [945, 148] width 94 height 22
type input "."
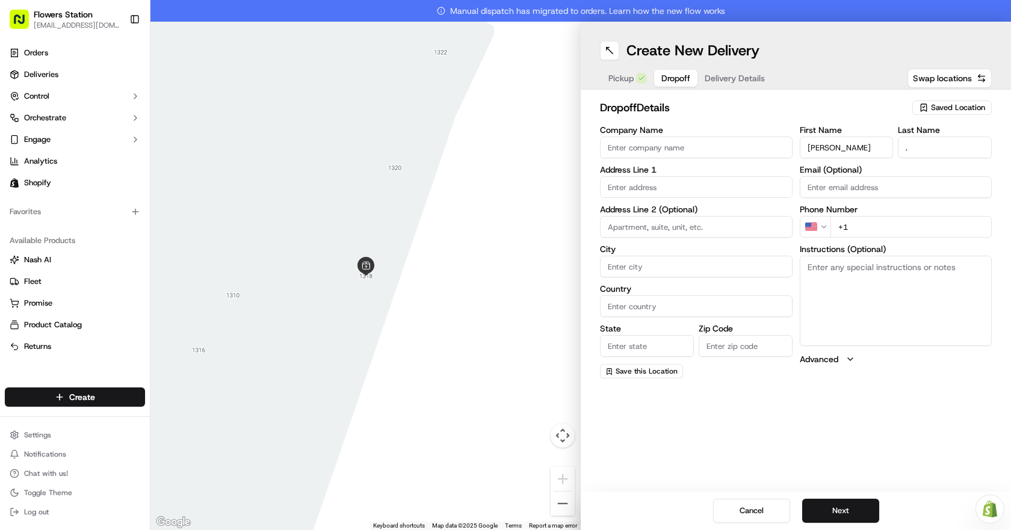
click at [627, 188] on input "text" at bounding box center [696, 187] width 193 height 22
paste input "3416 Roblin Boulevard"
drag, startPoint x: 690, startPoint y: 211, endPoint x: 681, endPoint y: 187, distance: 24.9
click at [690, 211] on div "3416 Roblin Boulevard, Winnipeg, MB, Canada" at bounding box center [696, 212] width 187 height 18
type input "3416 Roblin Blvd, Winnipeg, MB R3R 0C7, Canada"
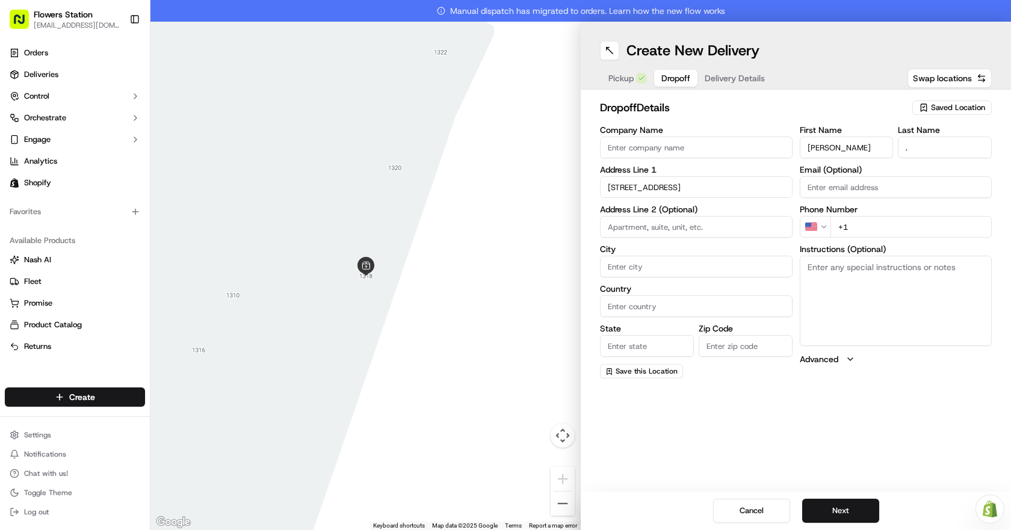
type input "[GEOGRAPHIC_DATA]"
type input "MB"
type input "R3R 0C7"
type input "3416 Roblin Boulevard"
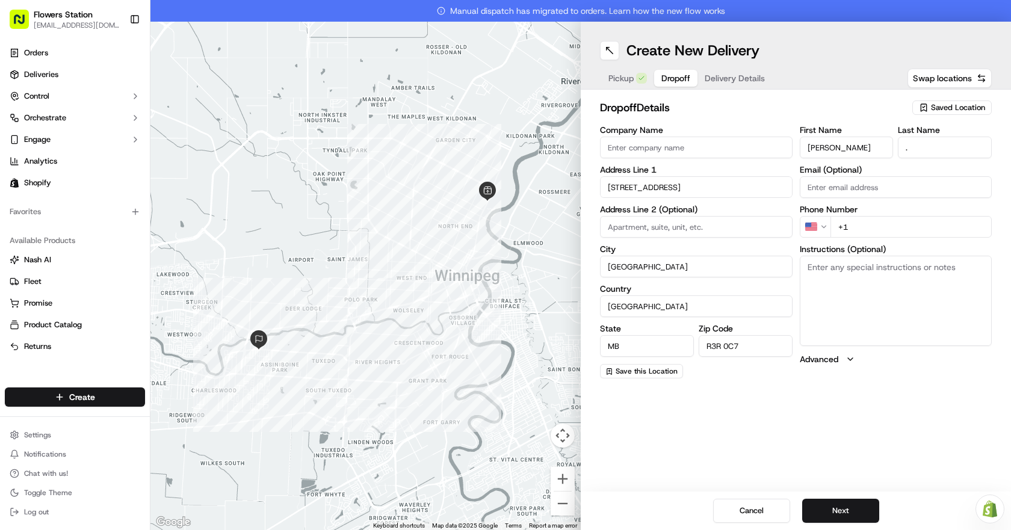
click at [858, 226] on input "+1" at bounding box center [912, 227] width 162 height 22
drag, startPoint x: 858, startPoint y: 226, endPoint x: 829, endPoint y: 226, distance: 28.9
click at [829, 226] on div "US +1" at bounding box center [896, 227] width 193 height 22
paste input "780 832 5502"
type input "+1 780 832 5502"
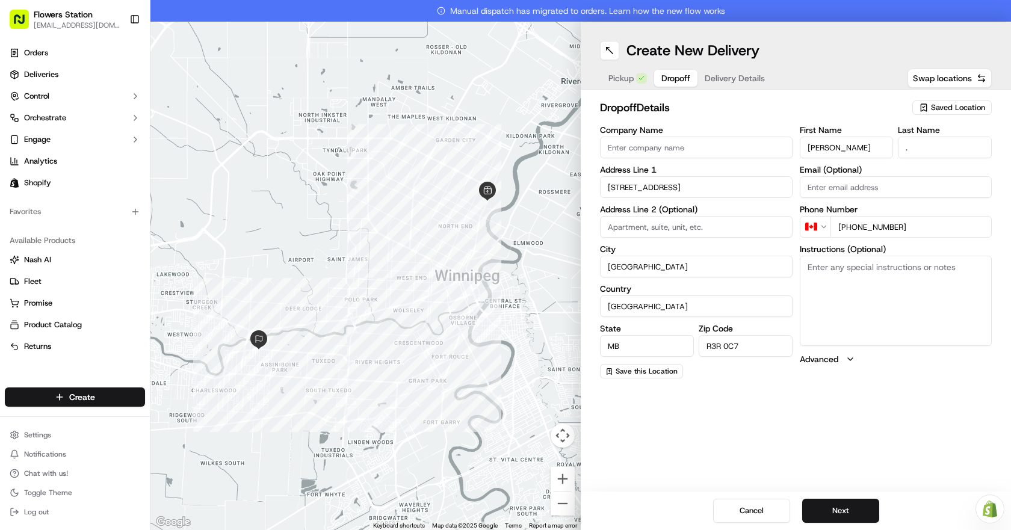
click at [848, 273] on textarea "Instructions (Optional)" at bounding box center [896, 301] width 193 height 90
click at [616, 150] on input "Company Name" at bounding box center [696, 148] width 193 height 22
paste input "Sweets to Go by Lily"
type input "Sweets to Go by Lily"
click at [888, 268] on textarea "Instructions (Optional)" at bounding box center [896, 301] width 193 height 90
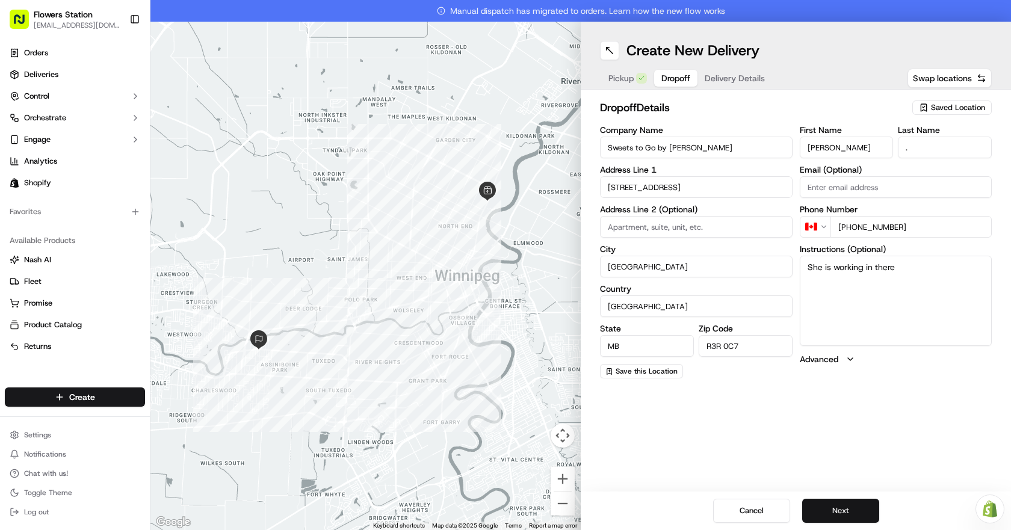
type textarea "She is working in there"
click at [843, 512] on button "Next" at bounding box center [840, 511] width 77 height 24
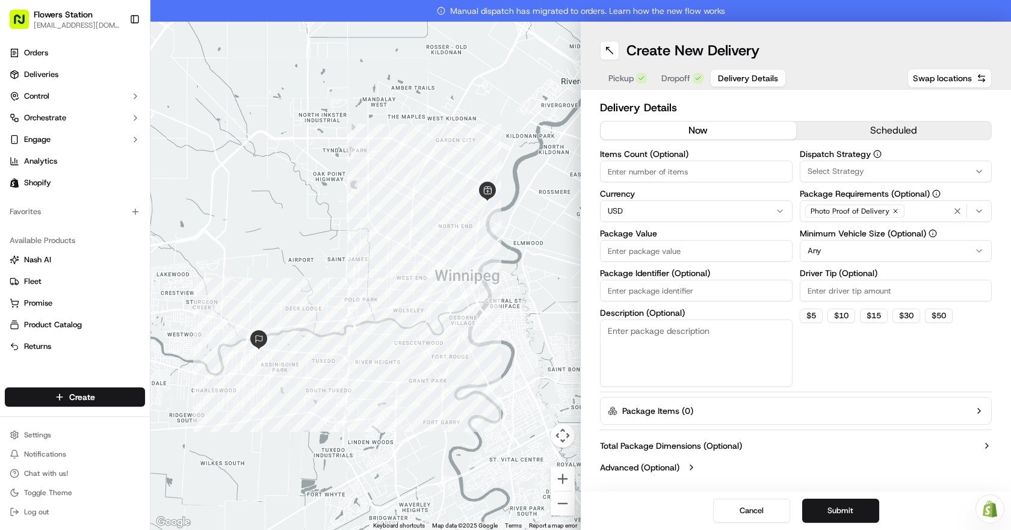
click at [657, 286] on input "Package Identifier (Optional)" at bounding box center [696, 291] width 193 height 22
click at [674, 252] on input "Package Value" at bounding box center [696, 251] width 193 height 22
type input "150"
click at [919, 214] on div "Photo Proof of Delivery" at bounding box center [896, 211] width 187 height 18
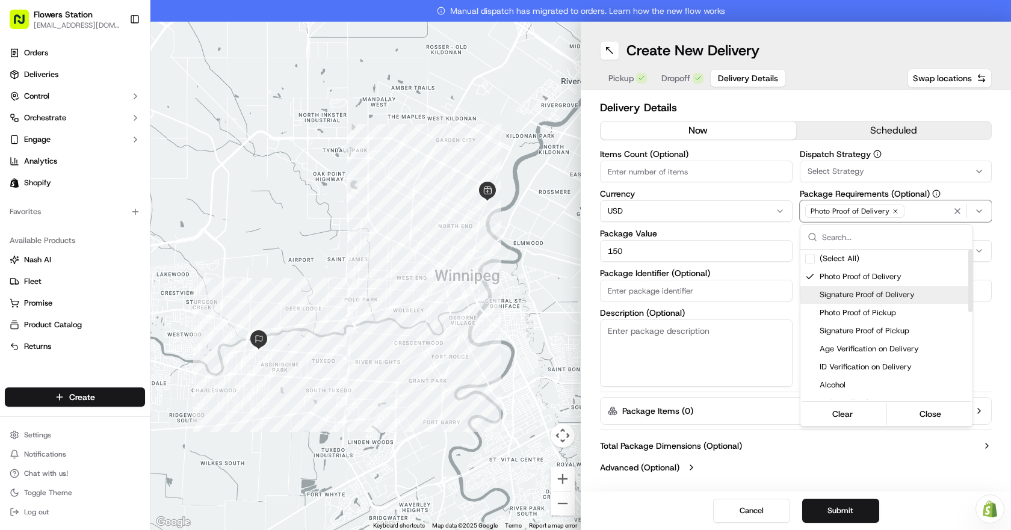
click at [882, 291] on span "Signature Proof of Delivery" at bounding box center [894, 294] width 148 height 11
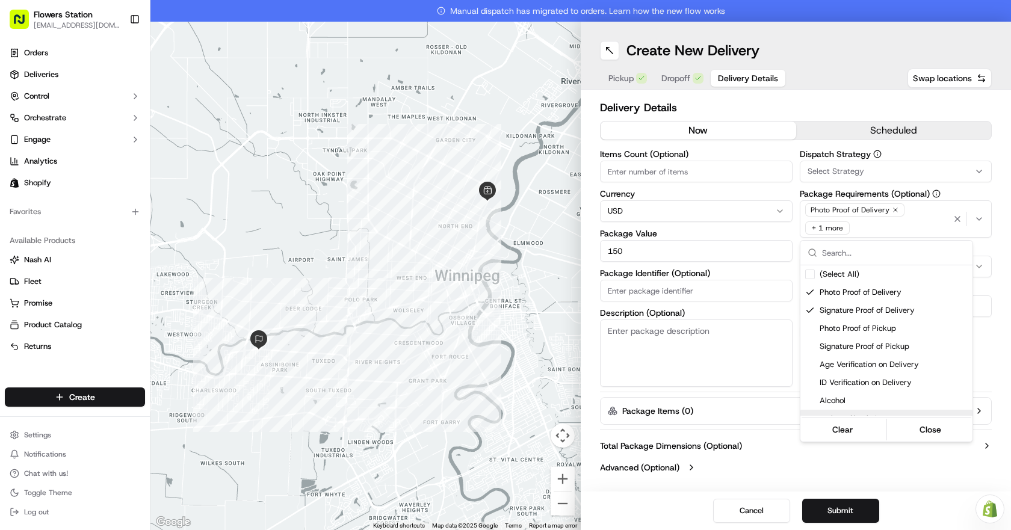
click at [837, 507] on html "Flowers Station 1318mainflowersstation@gmail.com Toggle Sidebar Orders Deliveri…" at bounding box center [505, 265] width 1011 height 530
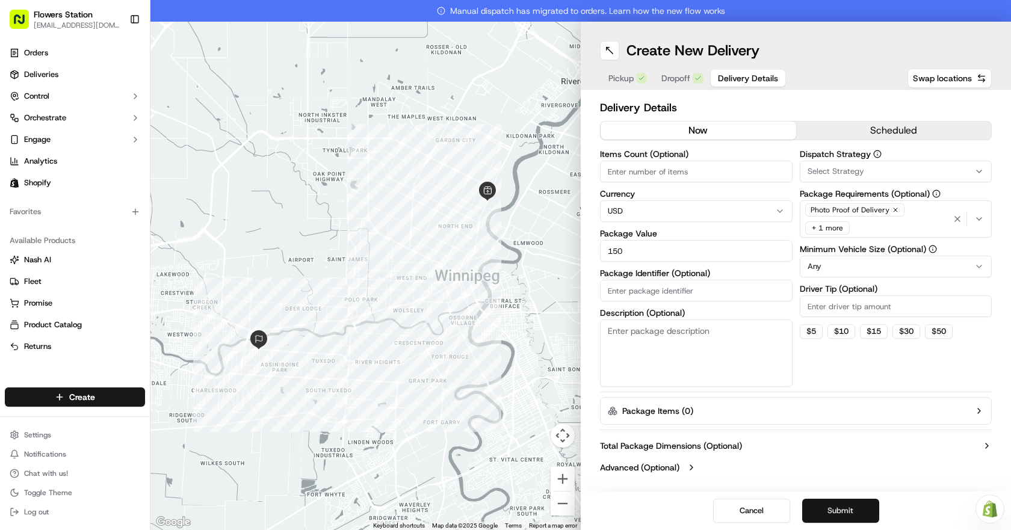
click at [837, 507] on button "Submit" at bounding box center [840, 511] width 77 height 24
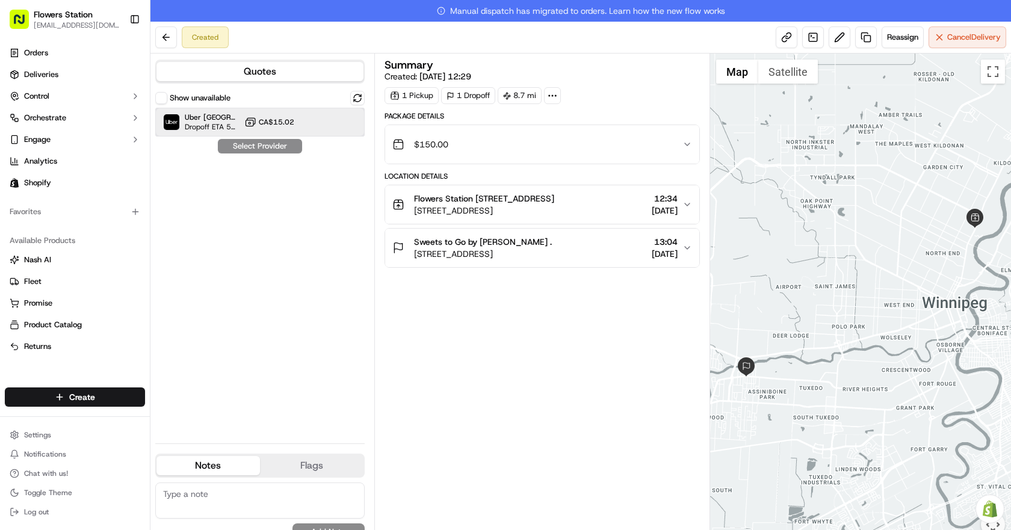
click at [288, 132] on div "Uber Canada Dropoff ETA 50 minutes CA$15.02" at bounding box center [259, 122] width 209 height 29
click at [286, 145] on button "Assign Provider" at bounding box center [259, 146] width 85 height 14
